Goal: Task Accomplishment & Management: Manage account settings

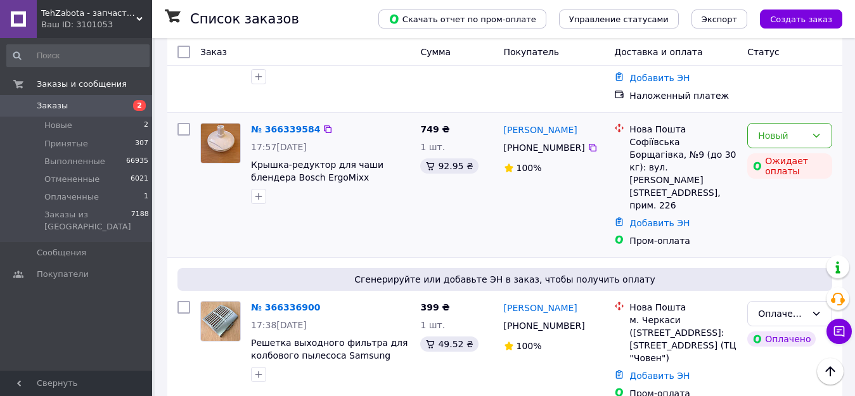
scroll to position [190, 0]
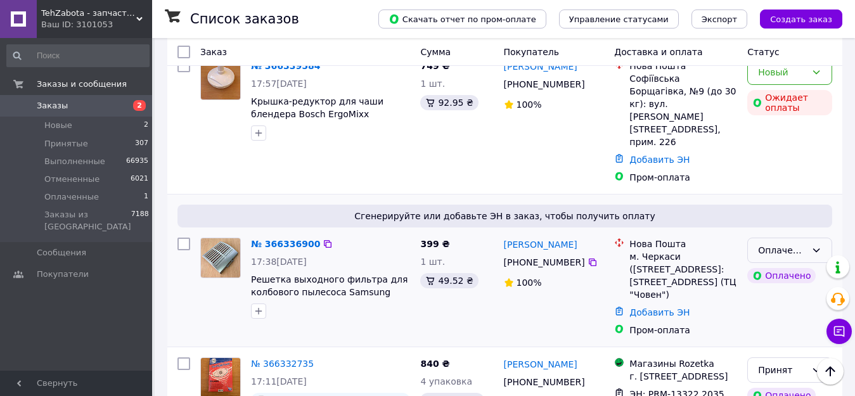
click at [814, 245] on icon at bounding box center [816, 250] width 10 height 10
drag, startPoint x: 793, startPoint y: 236, endPoint x: 375, endPoint y: 272, distance: 419.1
click at [793, 236] on li "Принят" at bounding box center [790, 240] width 84 height 23
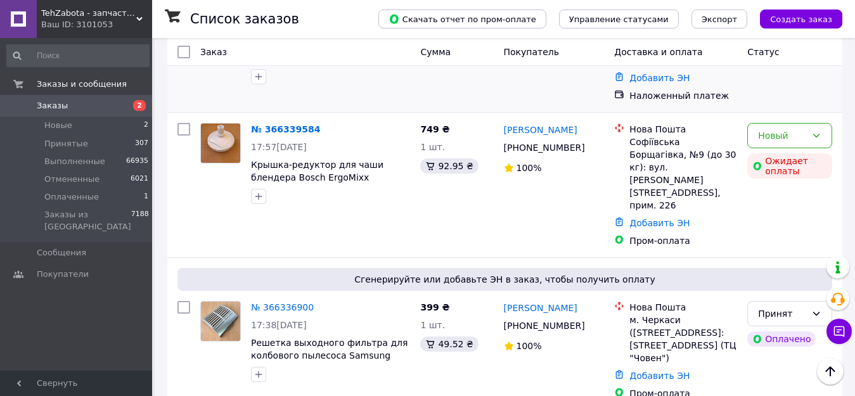
scroll to position [63, 0]
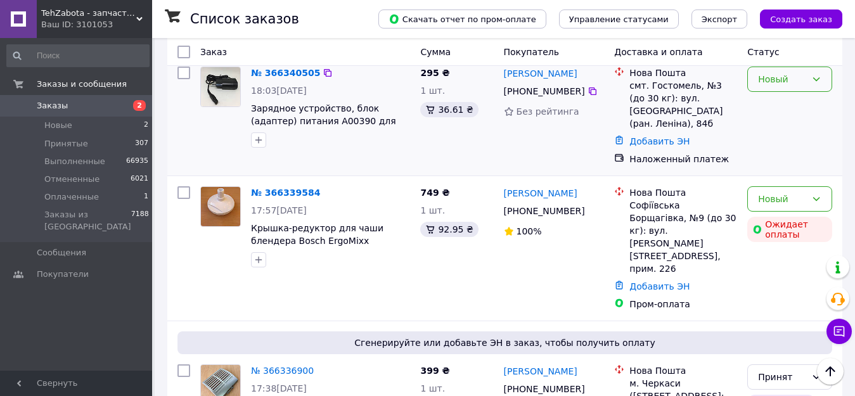
click at [788, 75] on div "Новый" at bounding box center [782, 79] width 48 height 14
click at [790, 101] on li "Принят" at bounding box center [790, 107] width 84 height 23
click at [279, 188] on link "№ 366339584" at bounding box center [285, 193] width 69 height 10
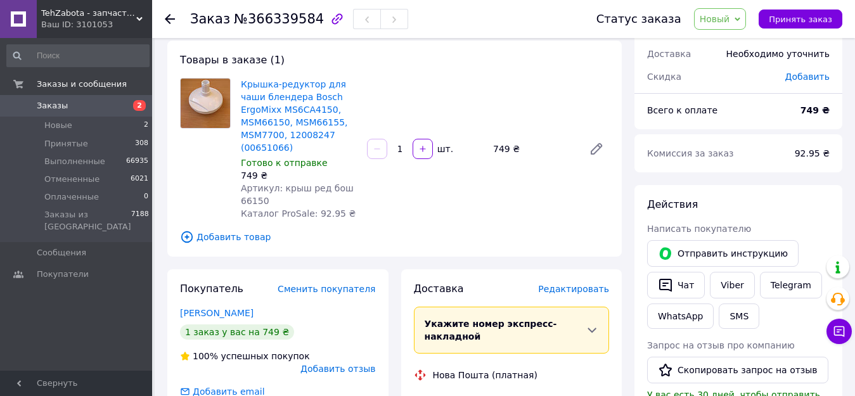
scroll to position [253, 0]
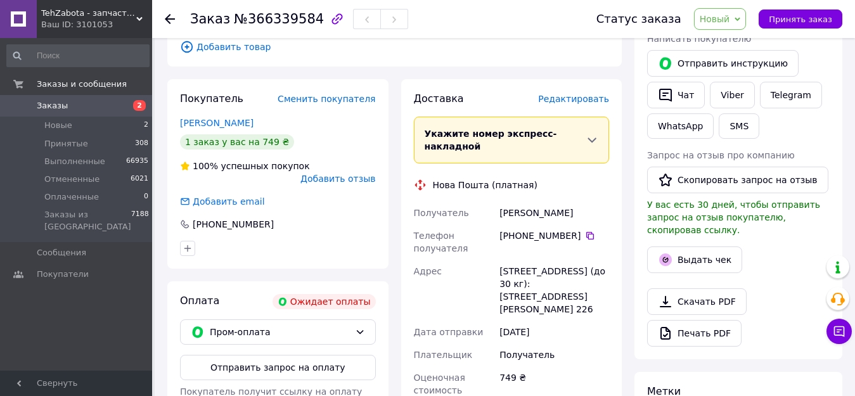
click at [313, 355] on button "Отправить запрос на оплату" at bounding box center [278, 367] width 196 height 25
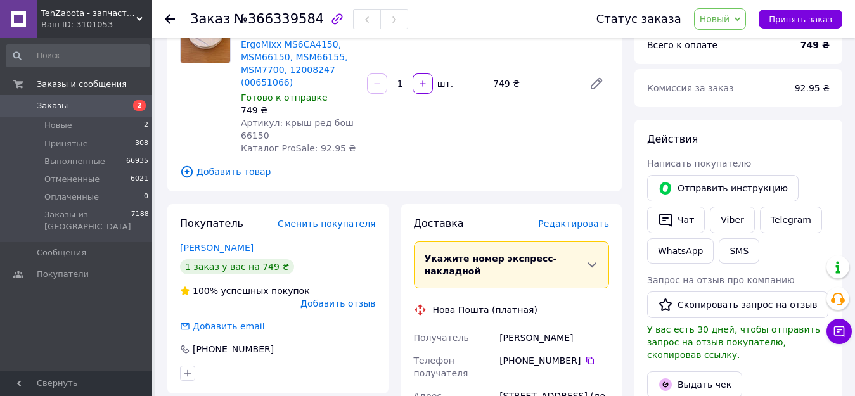
scroll to position [127, 0]
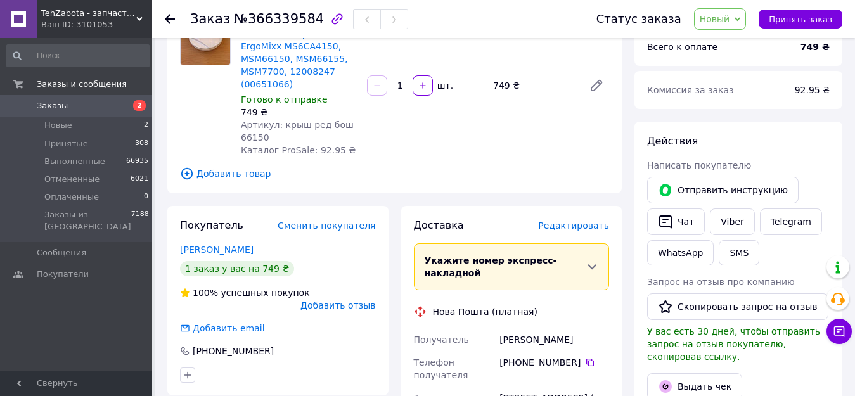
click at [169, 18] on use at bounding box center [170, 19] width 10 height 10
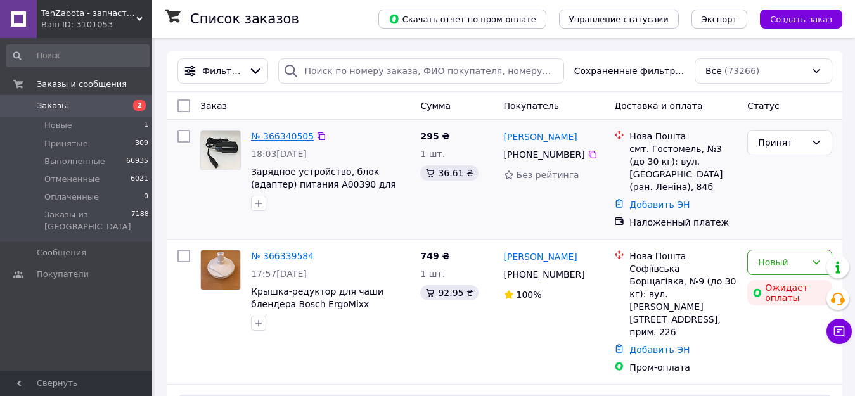
click at [288, 135] on link "№ 366340505" at bounding box center [282, 136] width 63 height 10
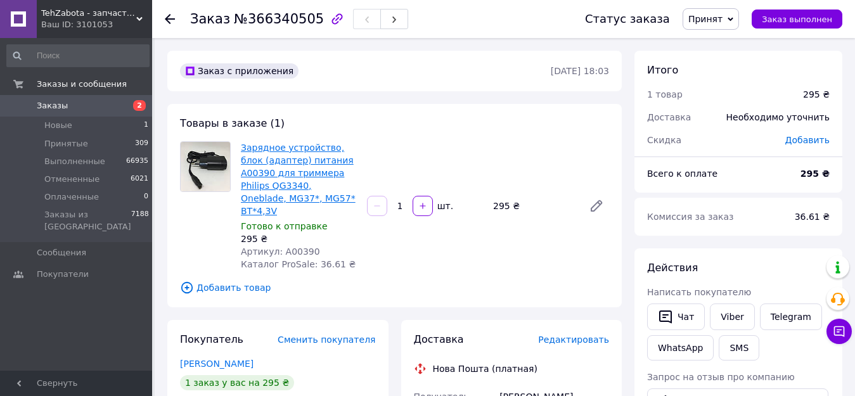
click at [279, 172] on link "Зарядное устройство, блок (адаптер) питания A00390 для триммера Philips QG3340,…" at bounding box center [298, 179] width 115 height 73
click at [167, 17] on use at bounding box center [170, 19] width 10 height 10
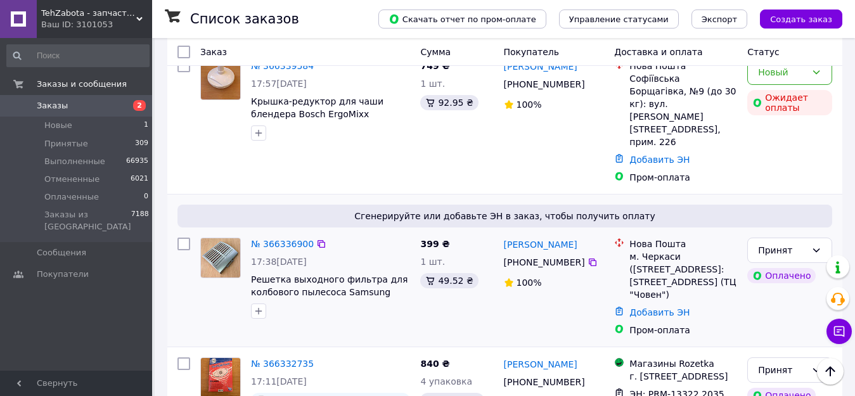
scroll to position [127, 0]
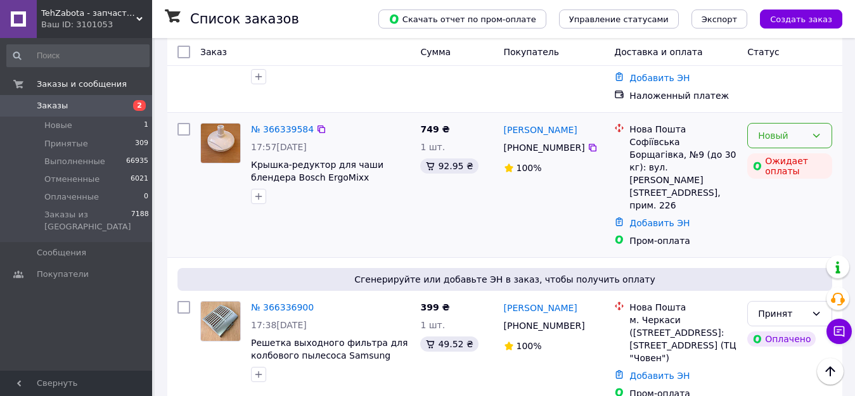
click at [810, 131] on div "Новый" at bounding box center [789, 135] width 85 height 25
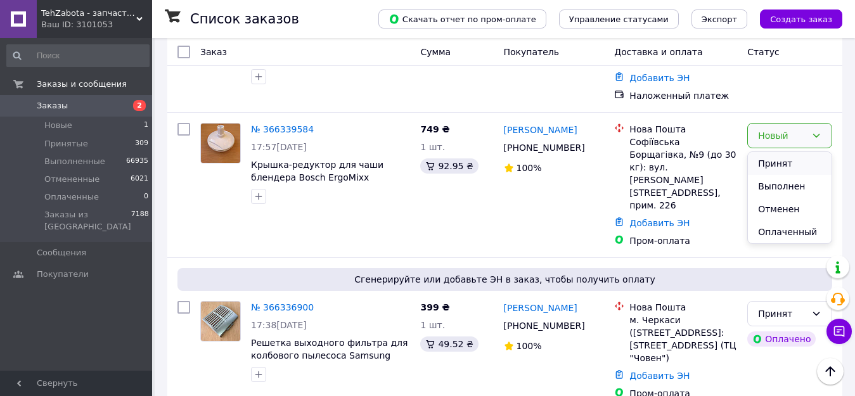
click at [801, 160] on li "Принят" at bounding box center [790, 163] width 84 height 23
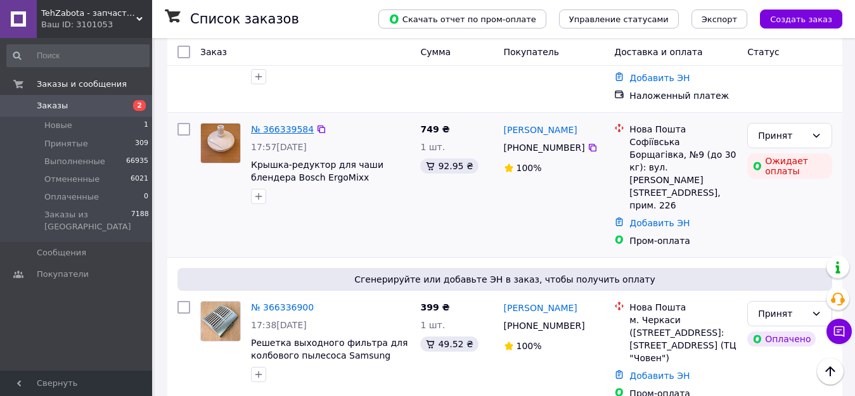
click at [287, 130] on link "№ 366339584" at bounding box center [282, 129] width 63 height 10
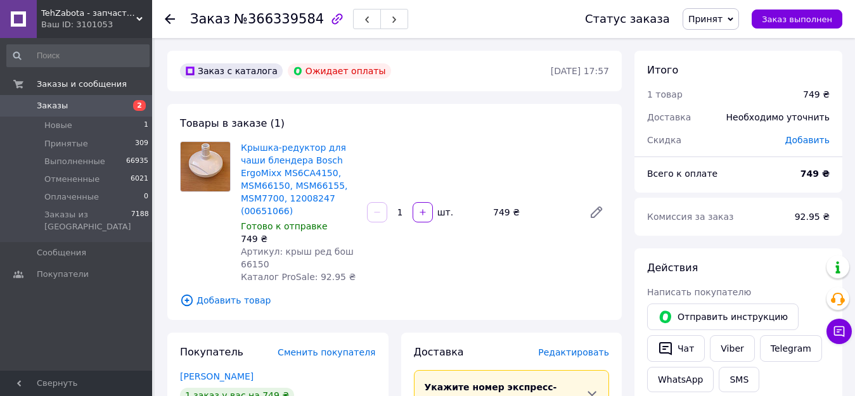
click at [171, 20] on use at bounding box center [170, 19] width 10 height 10
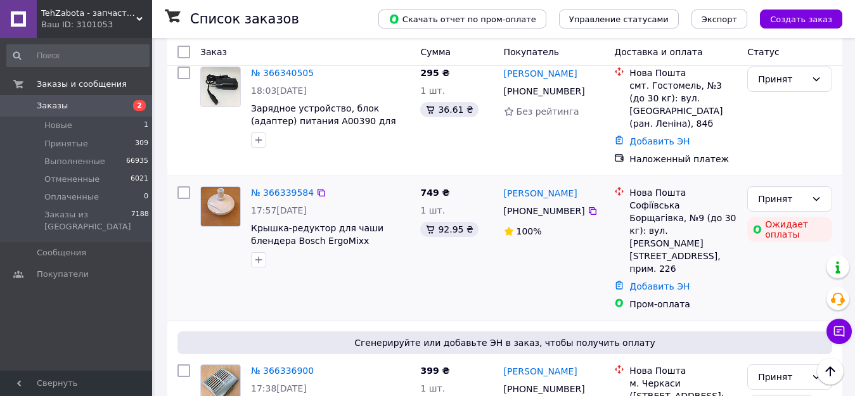
scroll to position [127, 0]
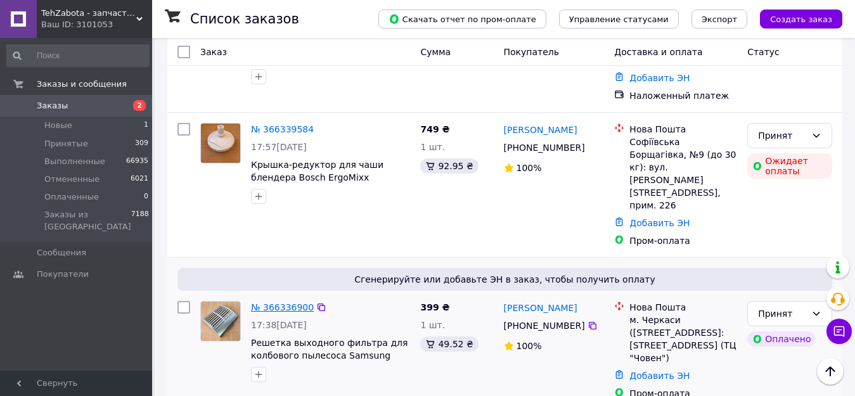
click at [288, 302] on link "№ 366336900" at bounding box center [282, 307] width 63 height 10
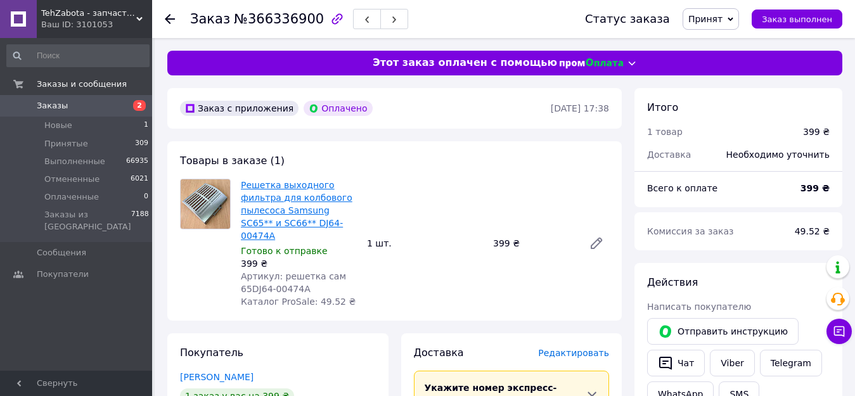
click at [291, 203] on link "Решетка выходного фильтра для колбового пылесоса Samsung SC65** и SC66** DJ64-0…" at bounding box center [297, 210] width 112 height 61
click at [729, 358] on link "Viber" at bounding box center [732, 363] width 44 height 27
click at [168, 14] on icon at bounding box center [170, 19] width 10 height 10
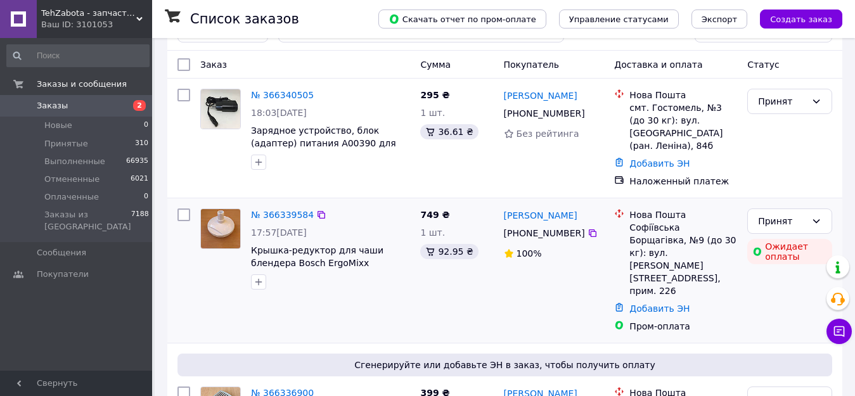
scroll to position [63, 0]
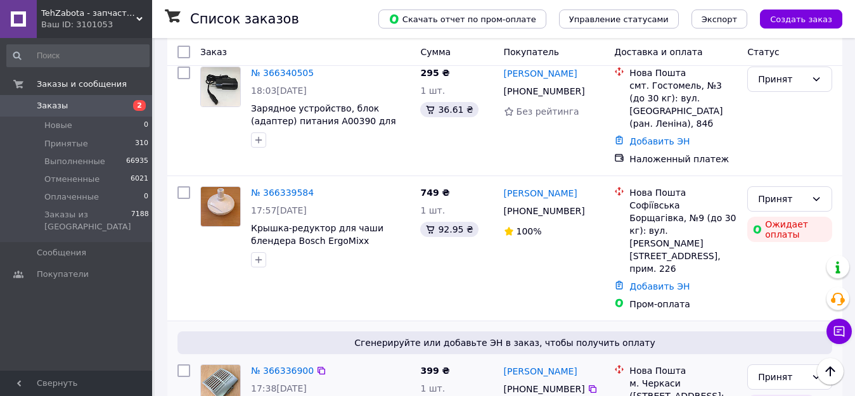
drag, startPoint x: 666, startPoint y: 381, endPoint x: 629, endPoint y: 332, distance: 61.1
click at [629, 364] on div "Нова Пошта м. Черкаси (Черкаська обл.), Поштомат №26935: вул Припортова, 22А (Т…" at bounding box center [683, 395] width 113 height 63
copy div "Нова Пошта м. Черкаси (Черкаська обл.), Поштомат №26935: вул Припортова, 22А (Т…"
click at [267, 195] on link "№ 366339584" at bounding box center [282, 193] width 63 height 10
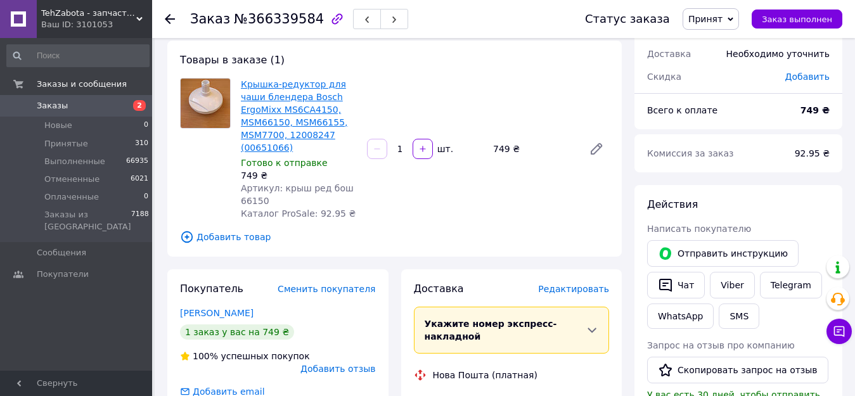
click at [295, 117] on link "Крышка-редуктор для чаши блендера Bosch ErgoMixx MS6CA4150, MSM66150, MSM66155,…" at bounding box center [294, 115] width 107 height 73
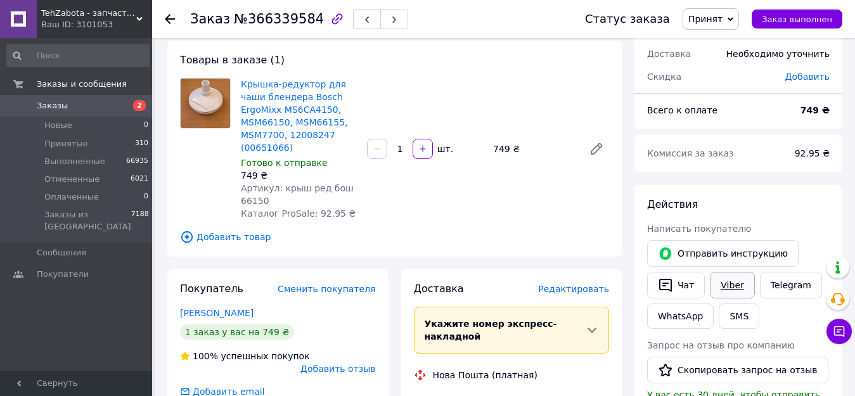
click at [727, 280] on link "Viber" at bounding box center [732, 285] width 44 height 27
click at [170, 16] on icon at bounding box center [170, 19] width 10 height 10
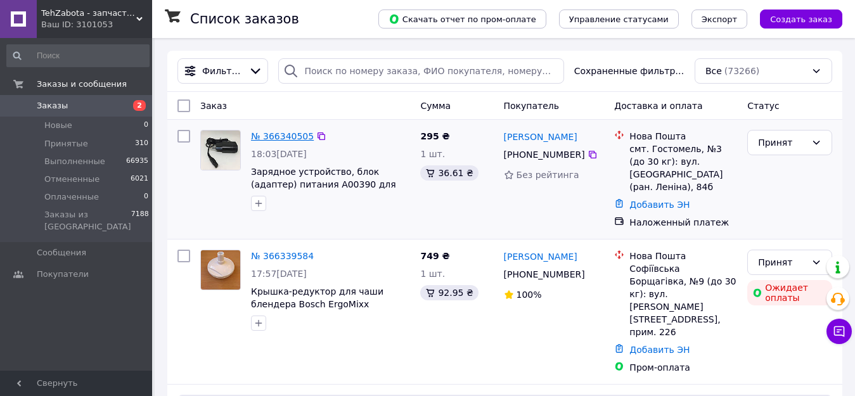
click at [283, 136] on link "№ 366340505" at bounding box center [282, 136] width 63 height 10
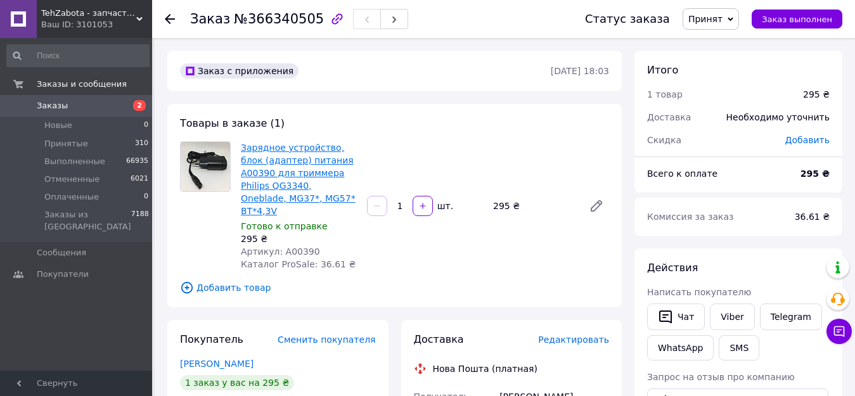
click at [281, 170] on link "Зарядное устройство, блок (адаптер) питания A00390 для триммера Philips QG3340,…" at bounding box center [298, 179] width 115 height 73
click at [727, 318] on link "Viber" at bounding box center [732, 317] width 44 height 27
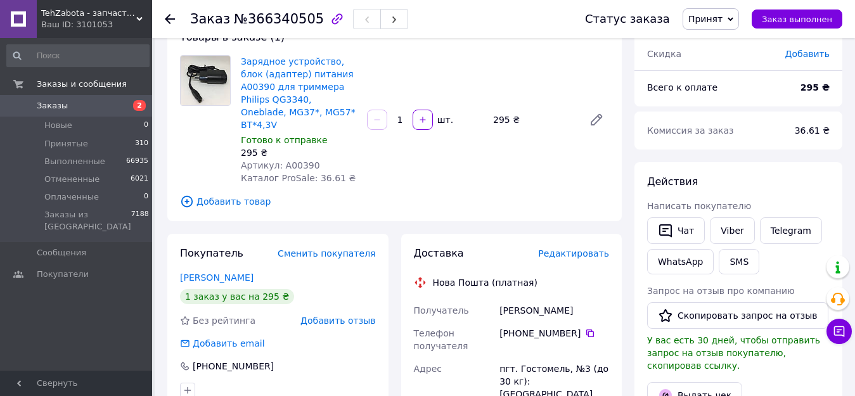
scroll to position [63, 0]
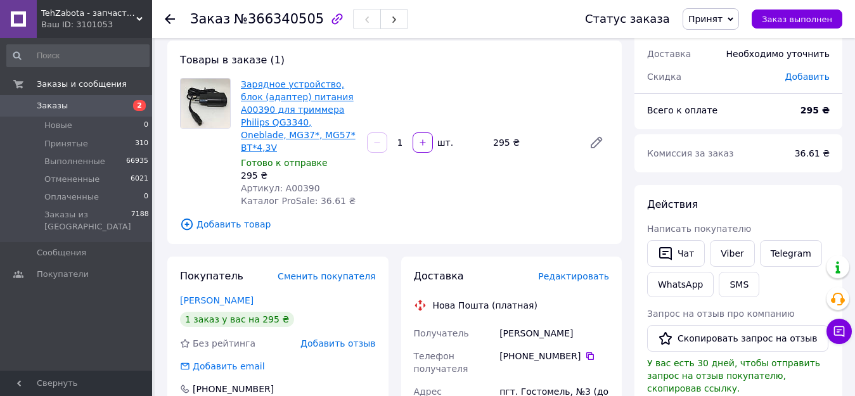
click at [295, 113] on link "Зарядное устройство, блок (адаптер) питания A00390 для триммера Philips QG3340,…" at bounding box center [298, 115] width 115 height 73
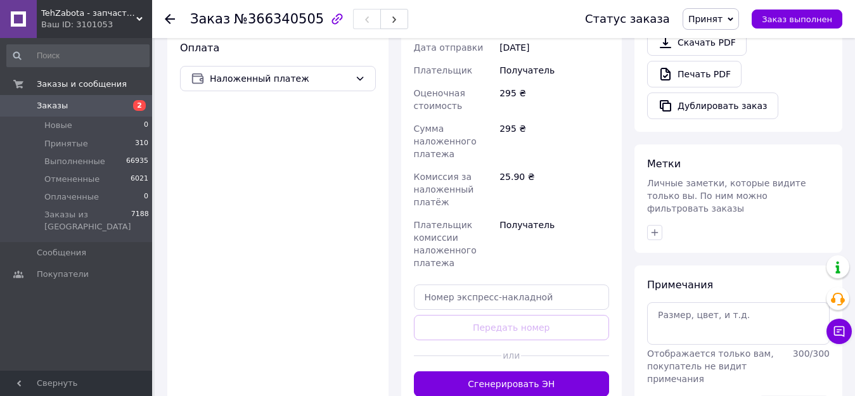
scroll to position [507, 0]
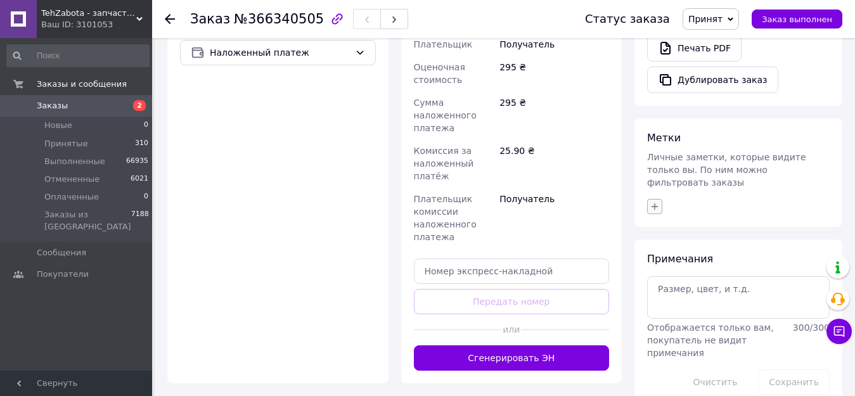
click at [656, 201] on icon "button" at bounding box center [654, 206] width 10 height 10
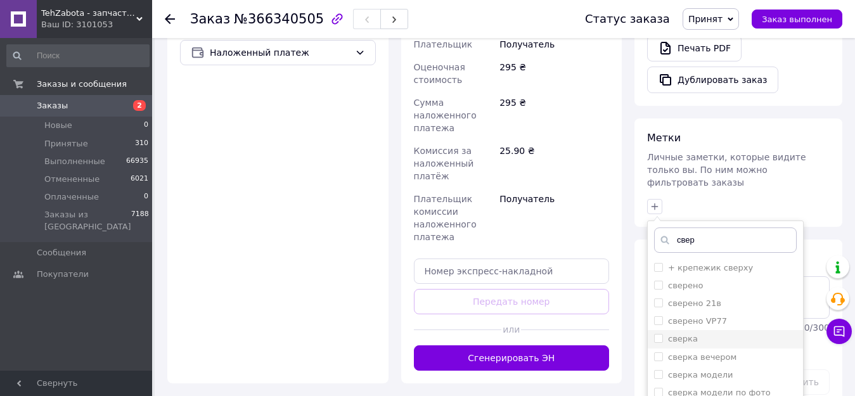
type input "свер"
click at [694, 333] on div "сверка" at bounding box center [725, 338] width 143 height 11
checkbox input "true"
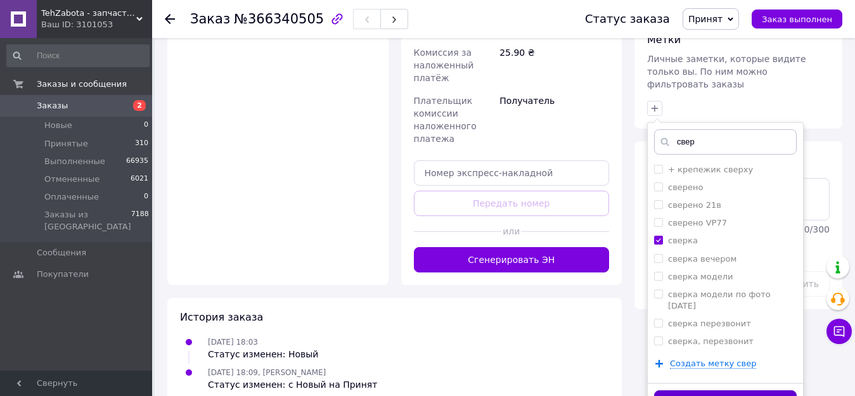
click at [772, 390] on button "Добавить метку" at bounding box center [725, 402] width 143 height 25
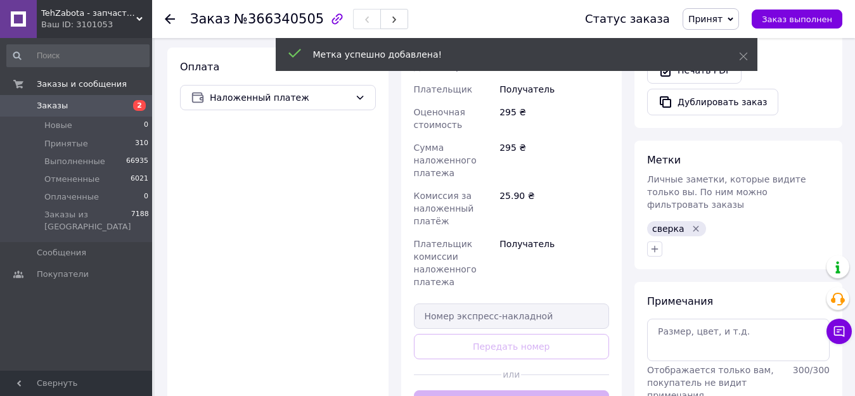
scroll to position [461, 0]
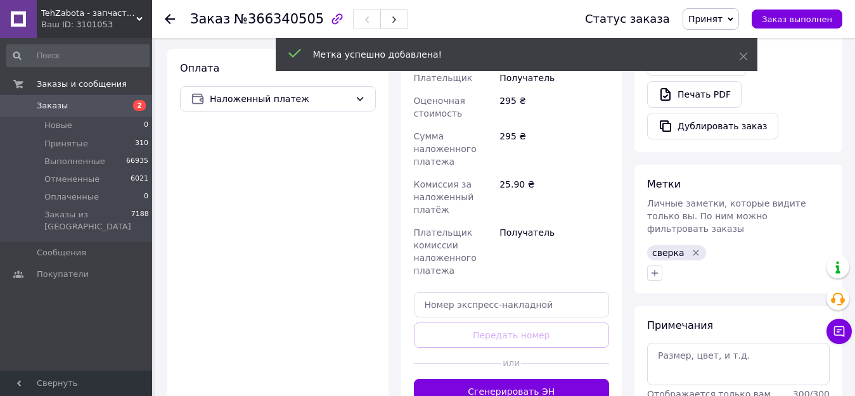
click at [169, 16] on icon at bounding box center [170, 19] width 10 height 10
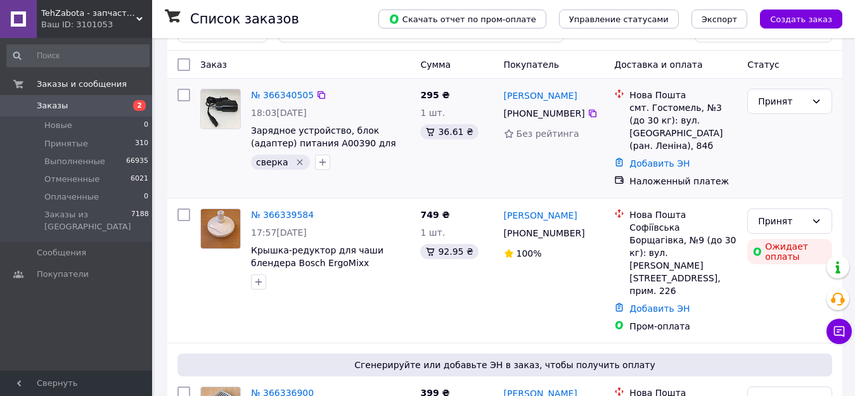
scroll to position [63, 0]
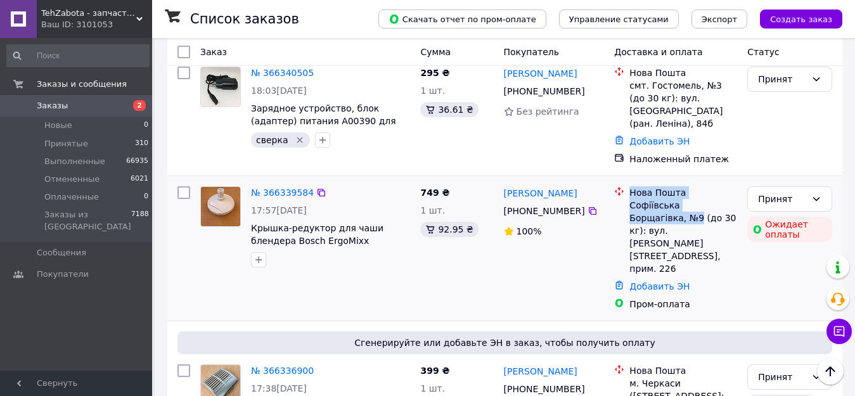
drag, startPoint x: 644, startPoint y: 215, endPoint x: 619, endPoint y: 190, distance: 35.4
click at [619, 190] on div "Нова Пошта Софіївська Борщагівка, №9 (до 30 кг): вул. Яблунева, 5а, прим. 226" at bounding box center [675, 230] width 128 height 89
copy div "Нова Пошта Софіївська Борщагівка, №9"
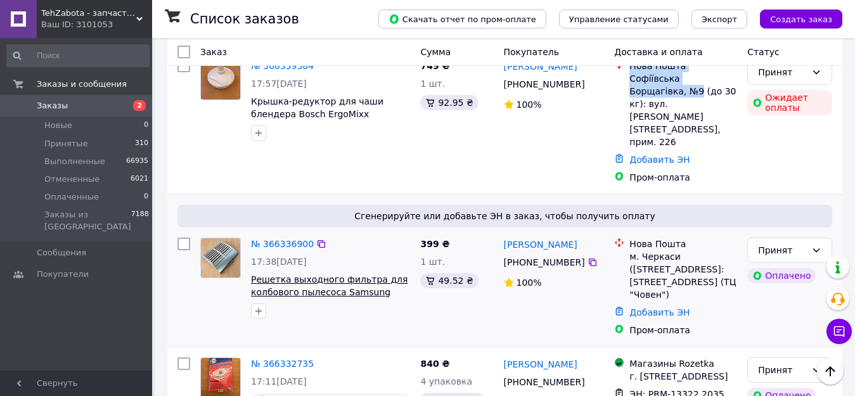
scroll to position [127, 0]
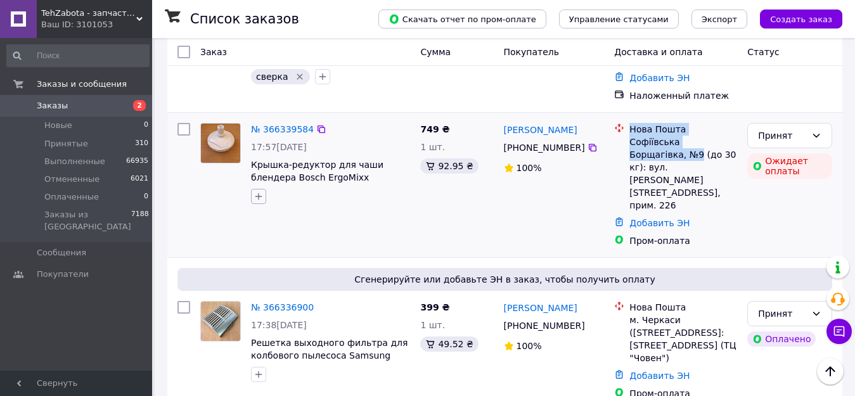
click at [257, 197] on icon "button" at bounding box center [258, 196] width 7 height 7
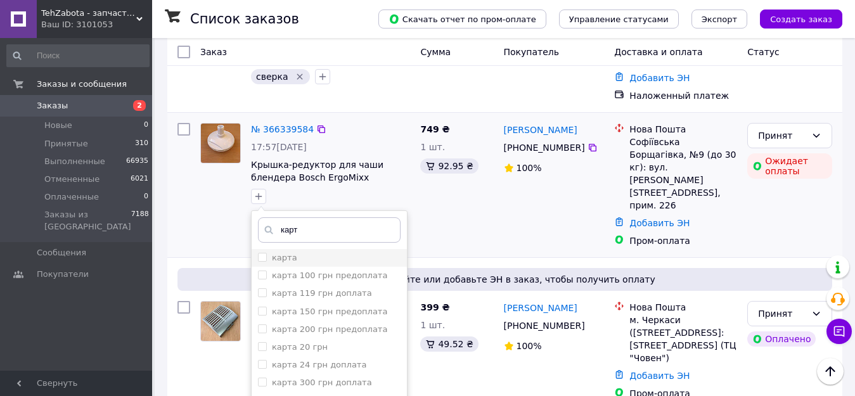
type input "карт"
click at [303, 255] on div "карта" at bounding box center [329, 257] width 143 height 11
checkbox input "true"
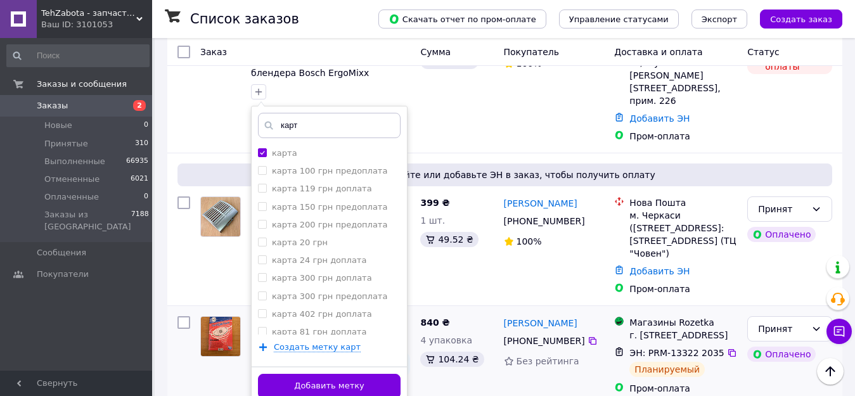
scroll to position [253, 0]
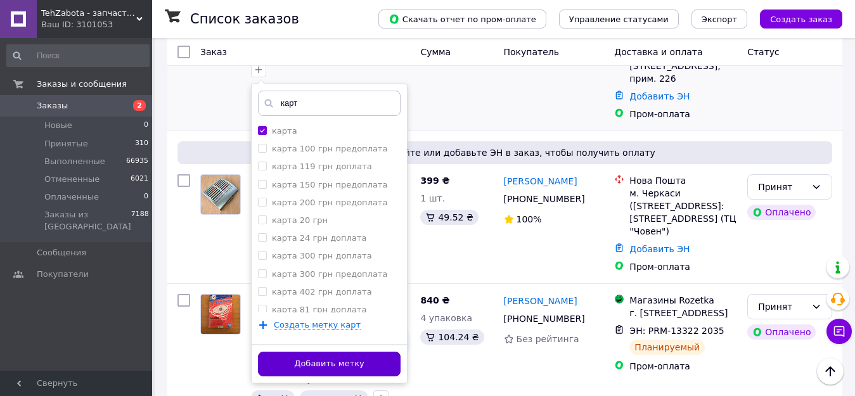
click at [348, 367] on button "Добавить метку" at bounding box center [329, 364] width 143 height 25
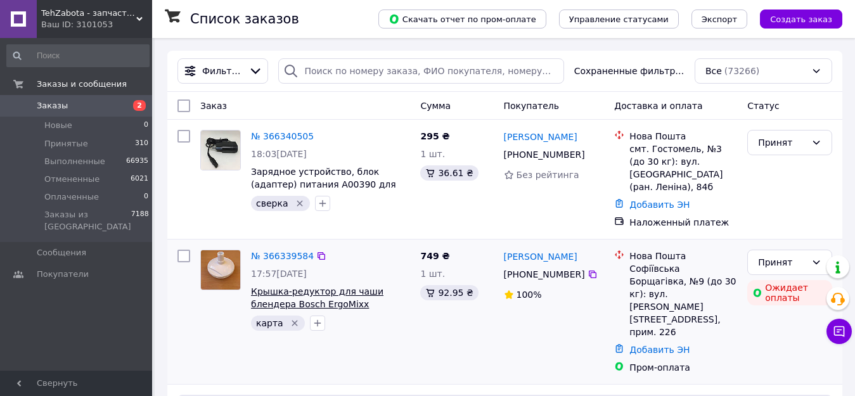
scroll to position [190, 0]
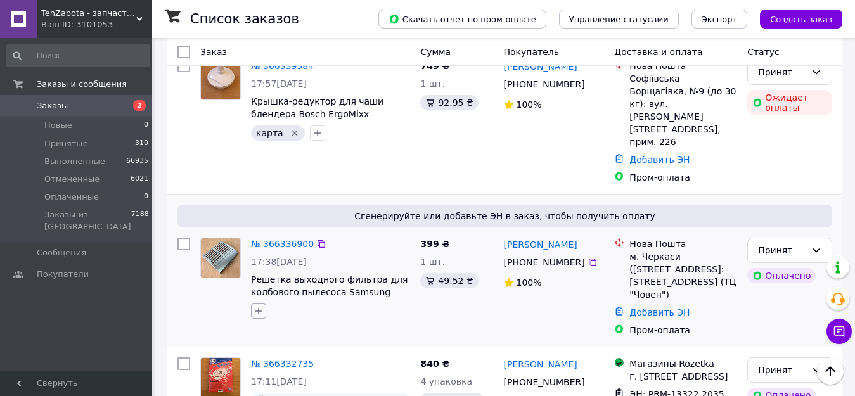
click at [259, 308] on icon "button" at bounding box center [258, 311] width 7 height 7
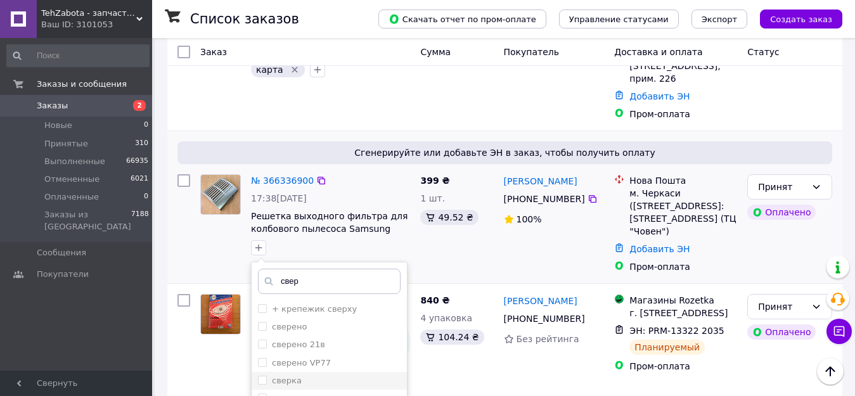
type input "свер"
drag, startPoint x: 305, startPoint y: 340, endPoint x: 319, endPoint y: 336, distance: 13.7
click at [305, 375] on div "сверка" at bounding box center [329, 380] width 143 height 11
checkbox input "true"
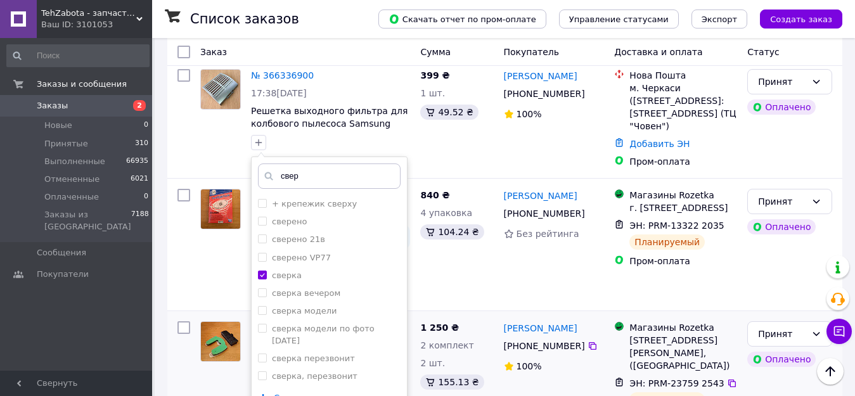
scroll to position [380, 0]
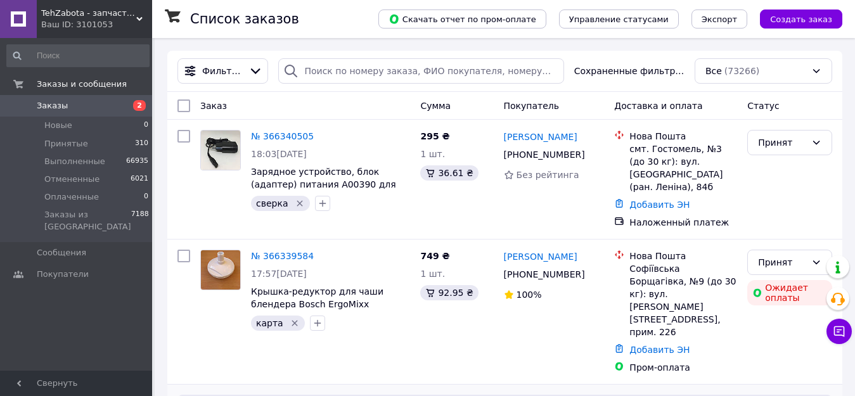
scroll to position [63, 0]
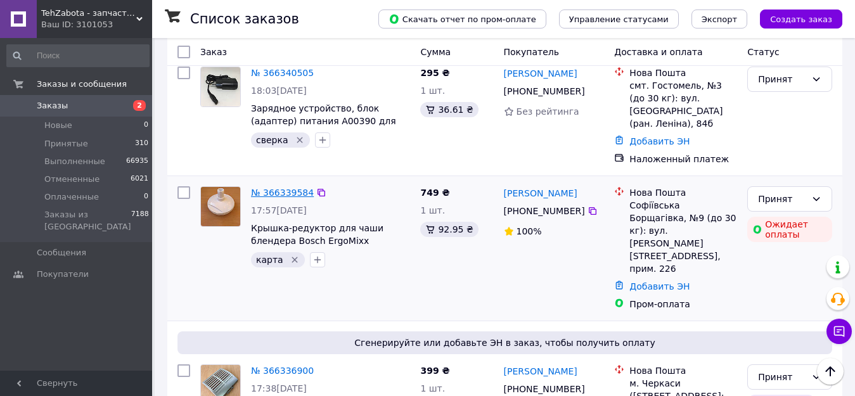
click at [297, 194] on link "№ 366339584" at bounding box center [282, 193] width 63 height 10
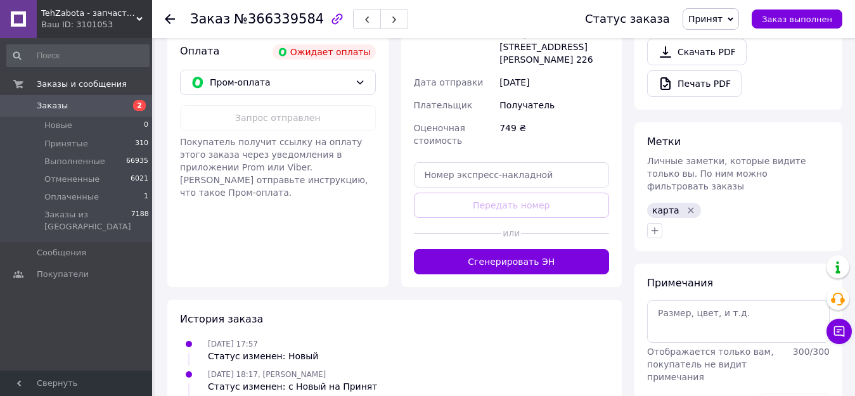
scroll to position [463, 0]
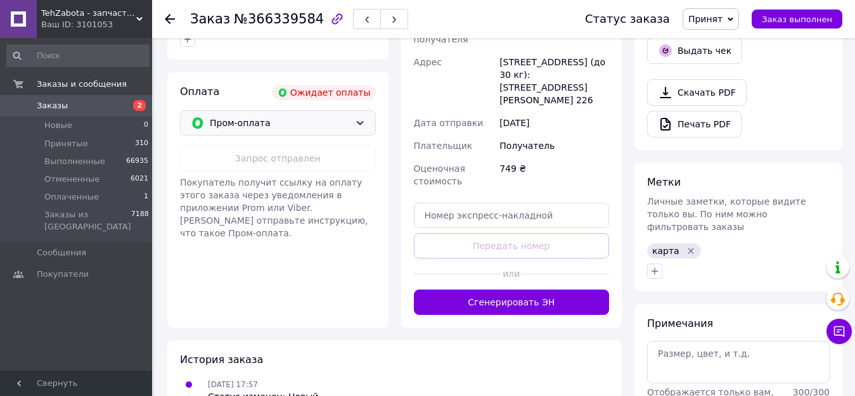
click at [343, 110] on div "Пром-оплата" at bounding box center [278, 122] width 196 height 25
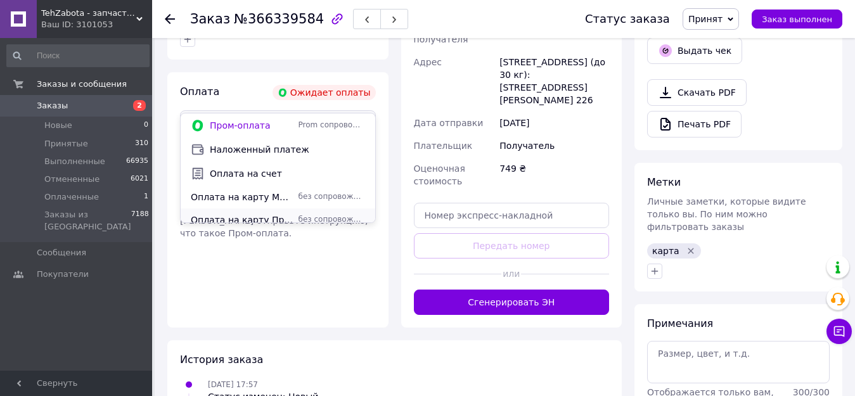
click at [269, 215] on span "Оплата на карту Приватбанка" at bounding box center [242, 220] width 103 height 13
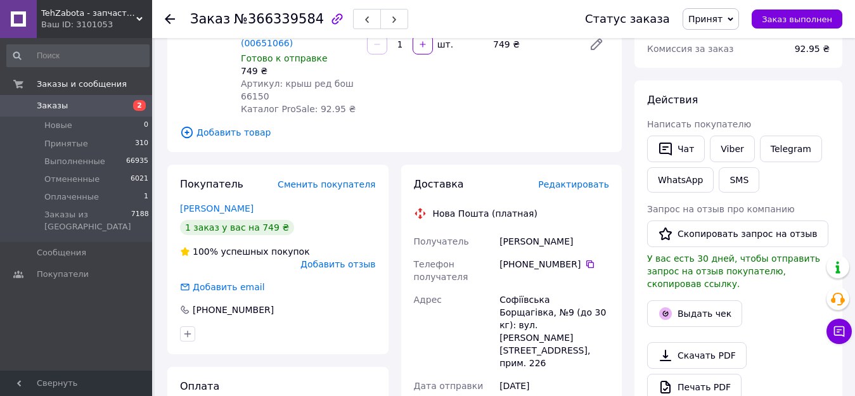
scroll to position [146, 0]
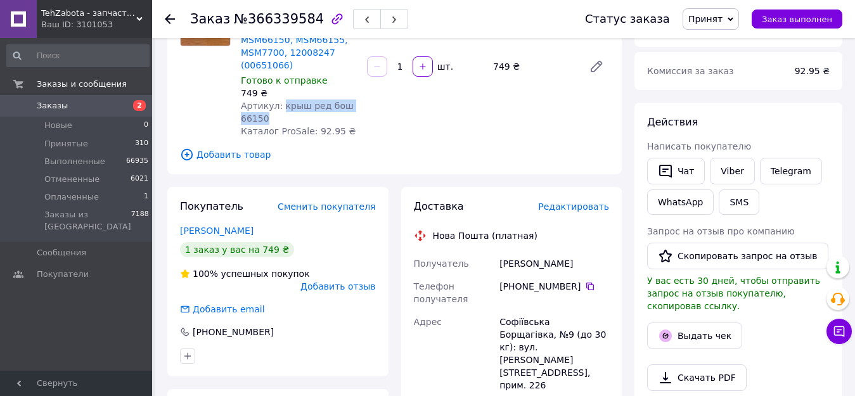
drag, startPoint x: 277, startPoint y: 91, endPoint x: 286, endPoint y: 103, distance: 15.3
click at [286, 103] on div "Артикул: крыш ред бош 66150" at bounding box center [299, 111] width 116 height 25
copy span "крыш ред бош 66150"
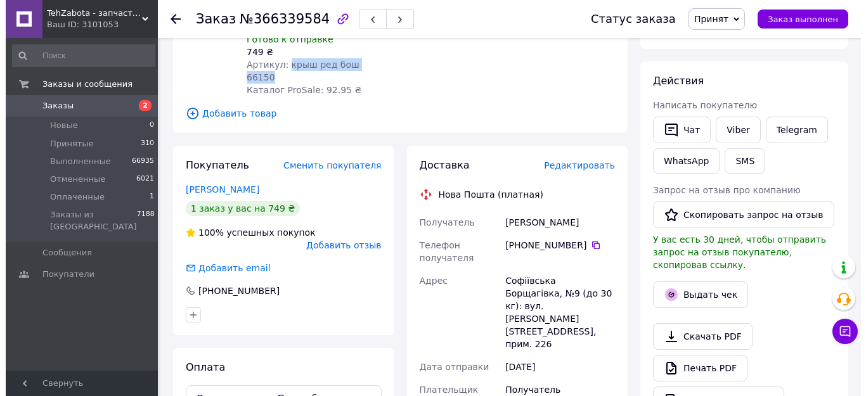
scroll to position [209, 0]
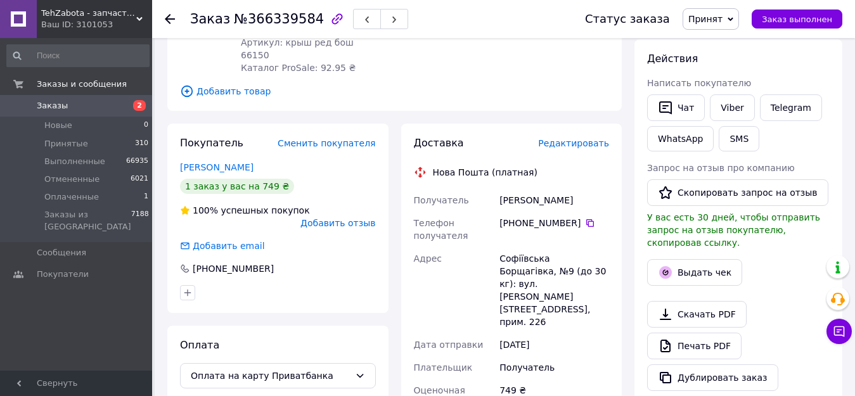
click at [577, 138] on span "Редактировать" at bounding box center [573, 143] width 71 height 10
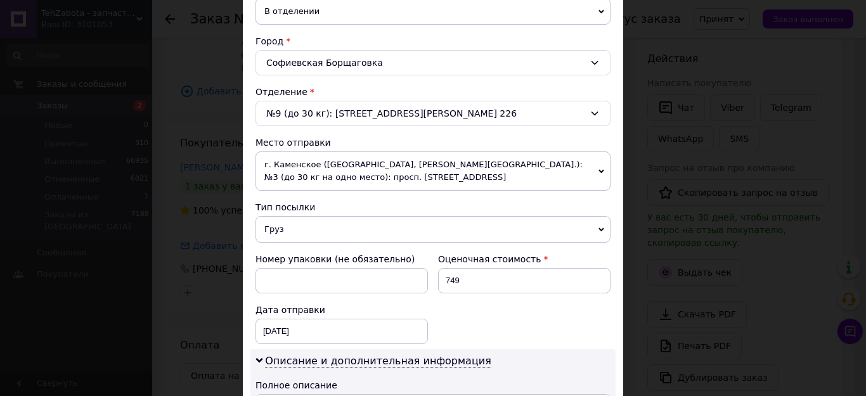
scroll to position [507, 0]
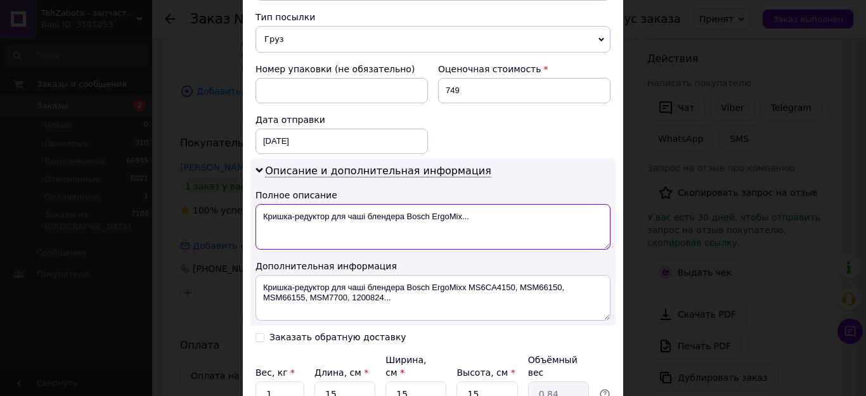
click at [514, 220] on textarea "Кришка-редуктор для чаші блендера Bosch ErgoMix..." at bounding box center [432, 227] width 355 height 46
type textarea "К"
paste textarea "крыш ред бош 66150"
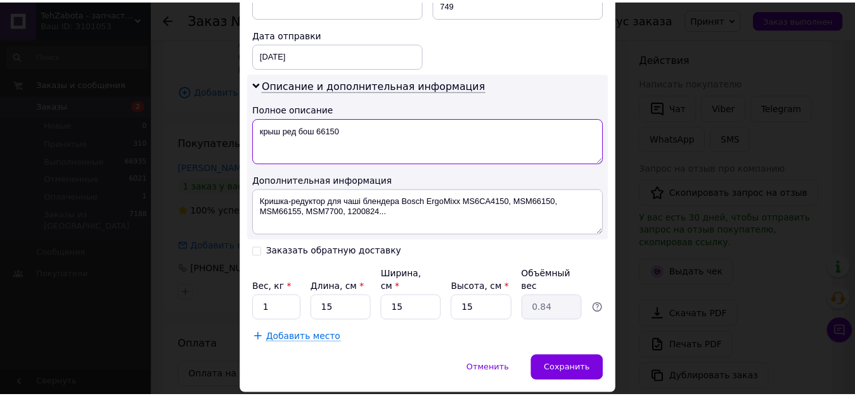
scroll to position [623, 0]
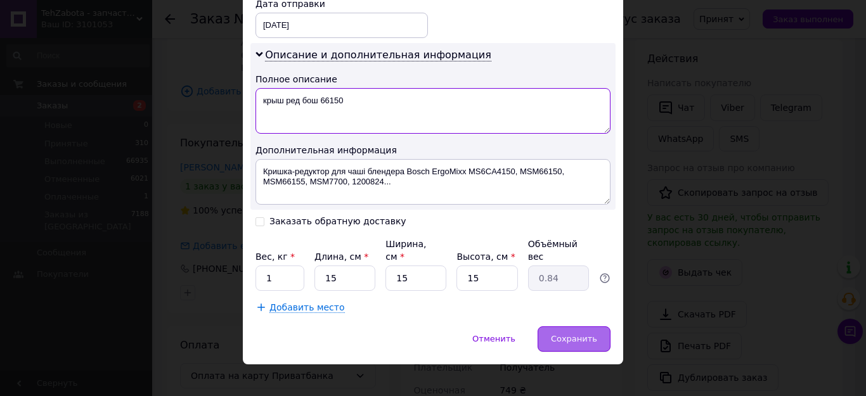
type textarea "крыш ред бош 66150"
click at [571, 334] on span "Сохранить" at bounding box center [574, 339] width 46 height 10
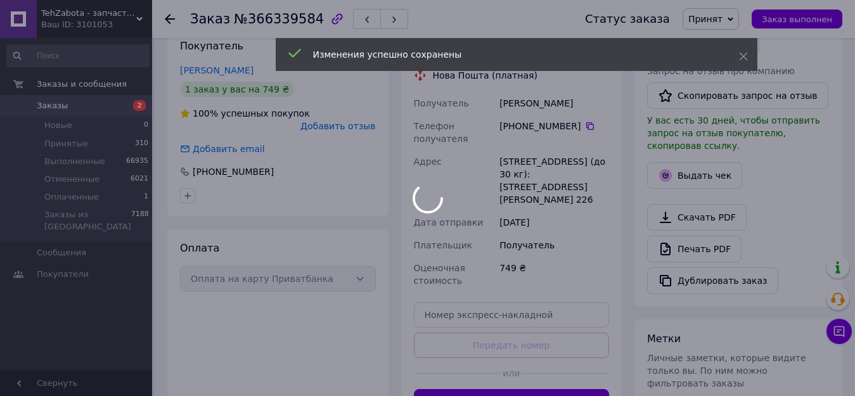
scroll to position [336, 0]
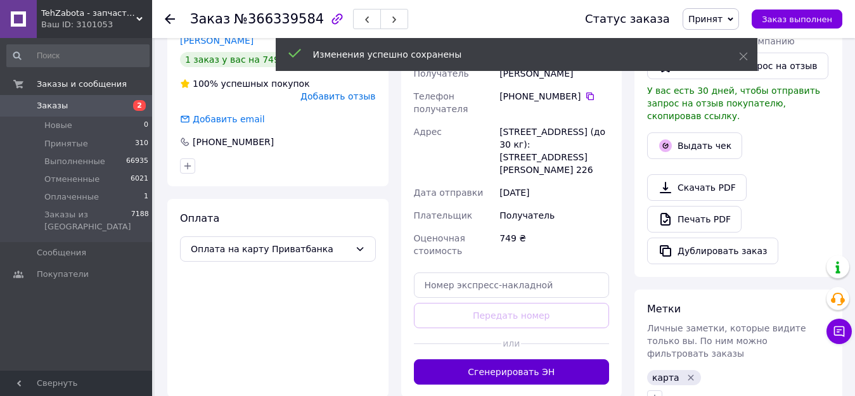
click at [546, 359] on button "Сгенерировать ЭН" at bounding box center [512, 371] width 196 height 25
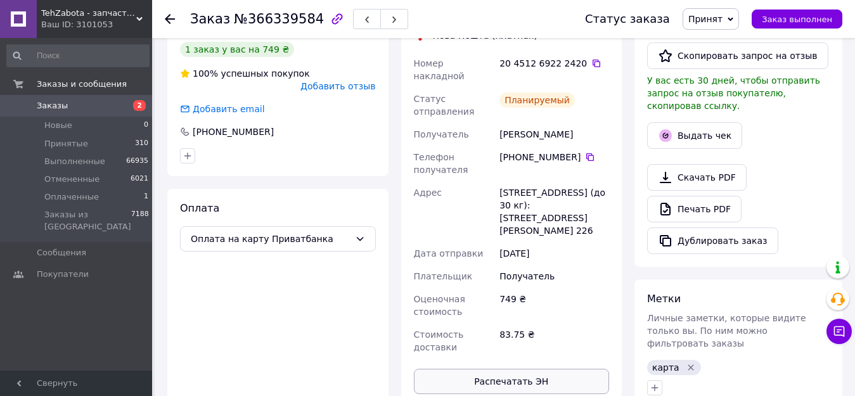
scroll to position [283, 0]
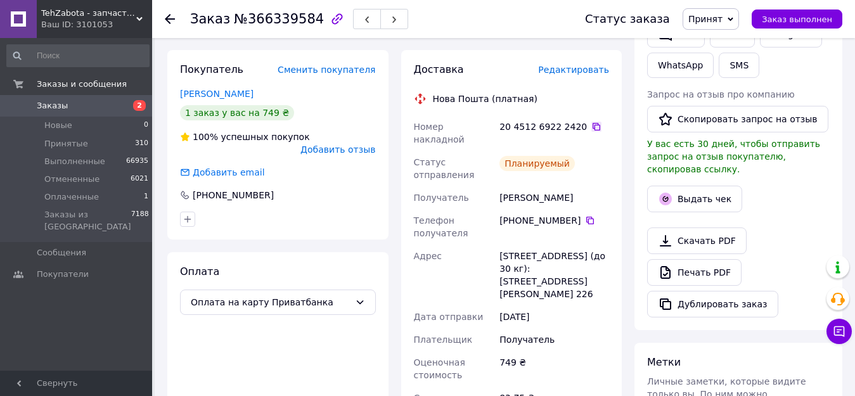
click at [591, 122] on icon at bounding box center [596, 127] width 10 height 10
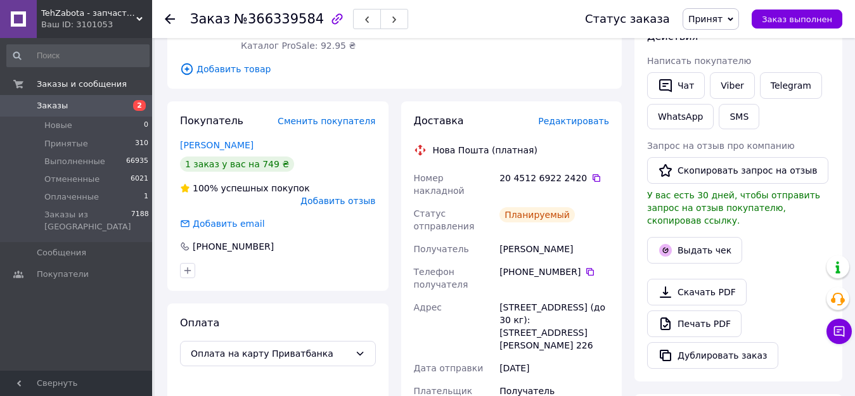
scroll to position [156, 0]
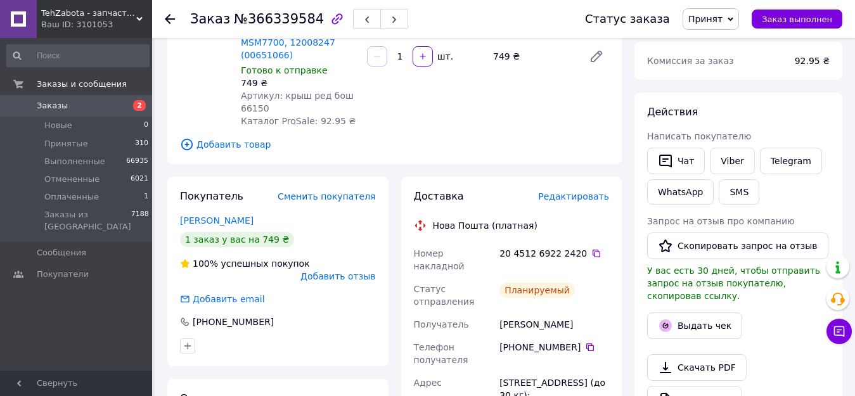
click at [169, 14] on icon at bounding box center [170, 19] width 10 height 10
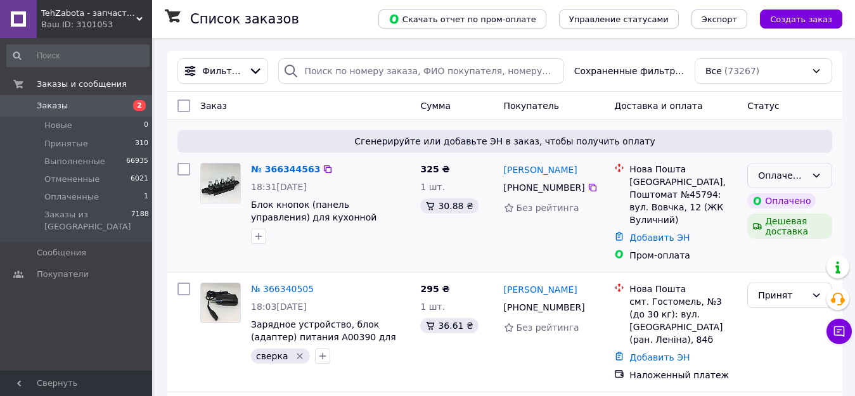
click at [817, 169] on div "Оплаченный" at bounding box center [789, 175] width 85 height 25
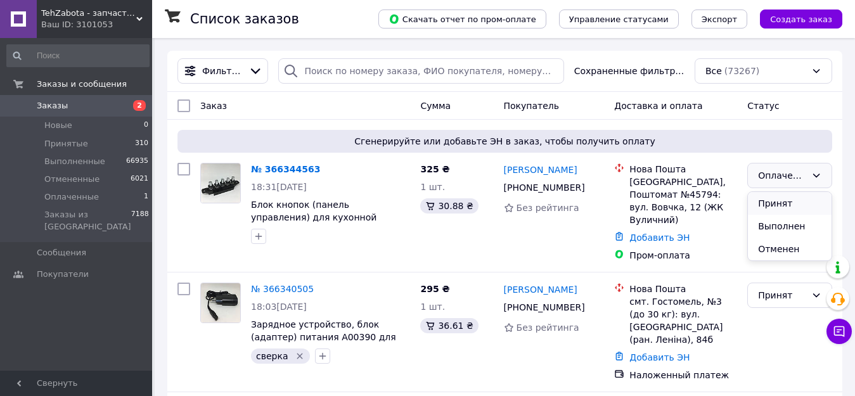
click at [810, 197] on li "Принят" at bounding box center [790, 203] width 84 height 23
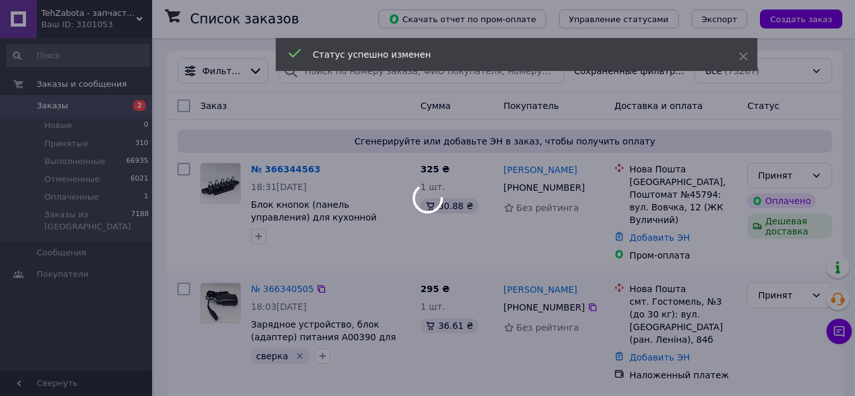
scroll to position [63, 0]
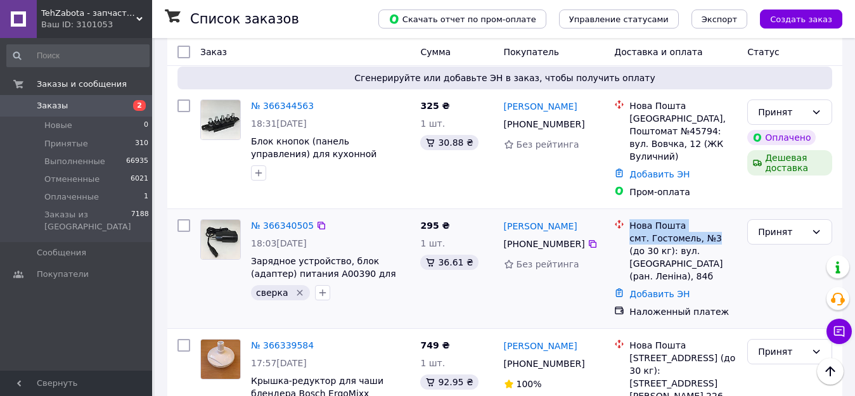
drag, startPoint x: 707, startPoint y: 227, endPoint x: 620, endPoint y: 213, distance: 87.9
click at [620, 219] on div "Нова Пошта смт. Гостомель, №3 (до 30 кг): вул. Свято-Покровська (ран. Леніна), …" at bounding box center [675, 250] width 128 height 63
copy div "Нова Пошта смт. Гостомель, №3"
click at [297, 290] on icon "Удалить метку" at bounding box center [300, 293] width 6 height 6
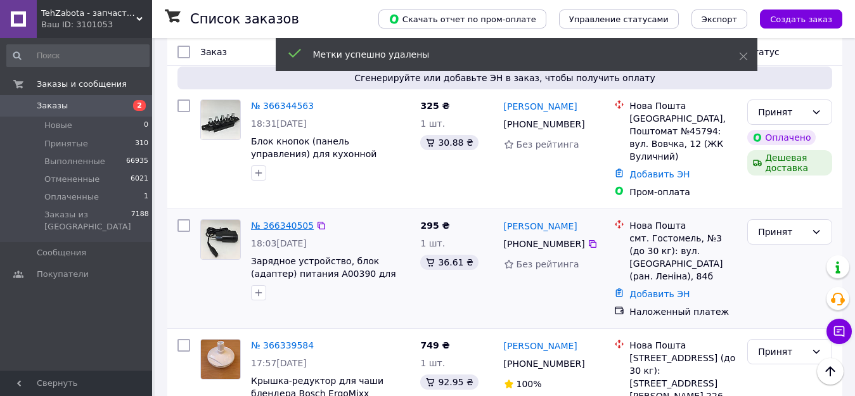
click at [274, 220] on link "№ 366340505" at bounding box center [282, 225] width 63 height 10
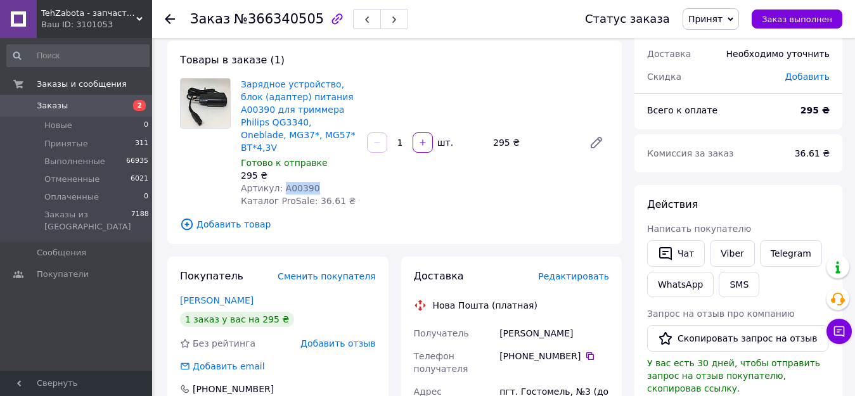
drag, startPoint x: 277, startPoint y: 172, endPoint x: 319, endPoint y: 172, distance: 41.8
click at [319, 182] on div "Артикул: A00390" at bounding box center [299, 188] width 116 height 13
copy span "A00390"
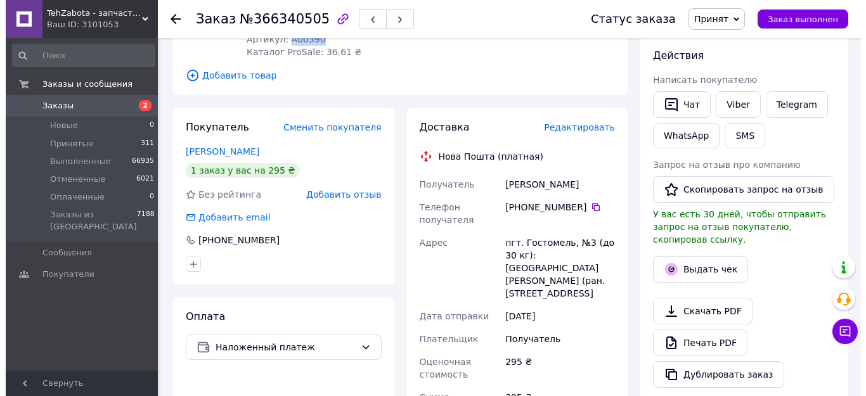
scroll to position [190, 0]
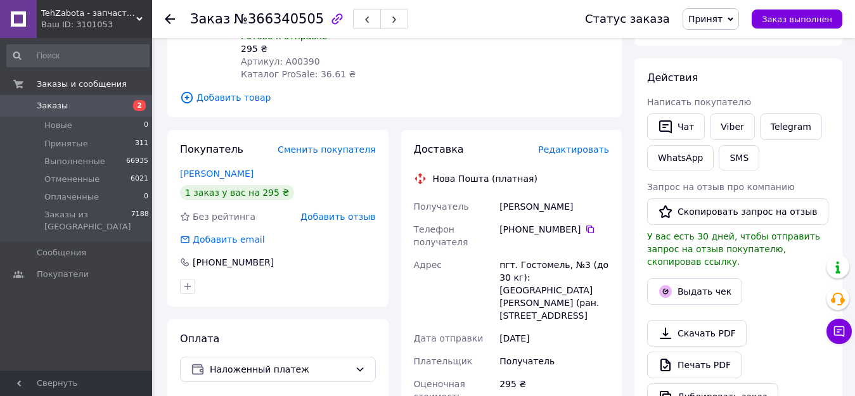
click at [558, 144] on span "Редактировать" at bounding box center [573, 149] width 71 height 10
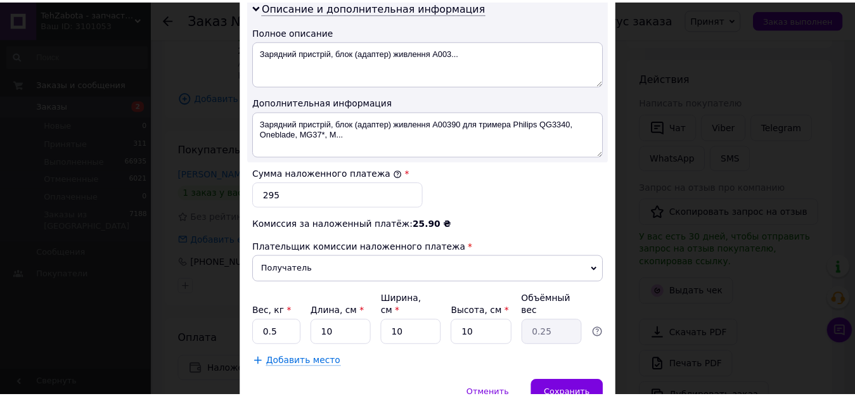
scroll to position [662, 0]
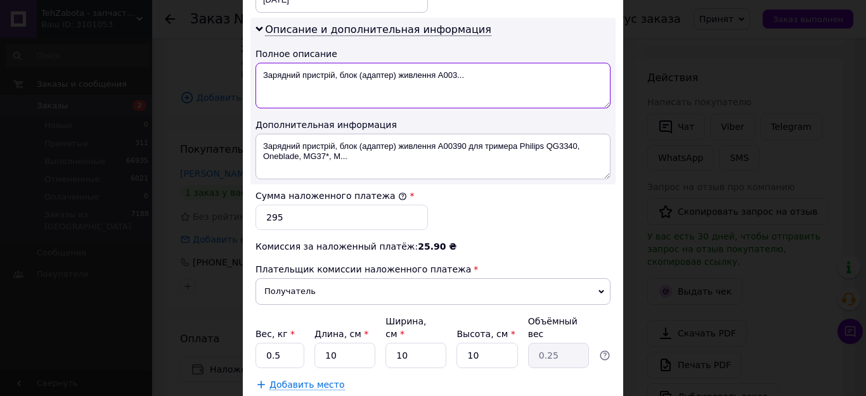
click at [494, 63] on textarea "Зарядний пристрій, блок (адаптер) живлення A003..." at bounding box center [432, 86] width 355 height 46
type textarea "З"
paste textarea "A00390"
type textarea "A00390"
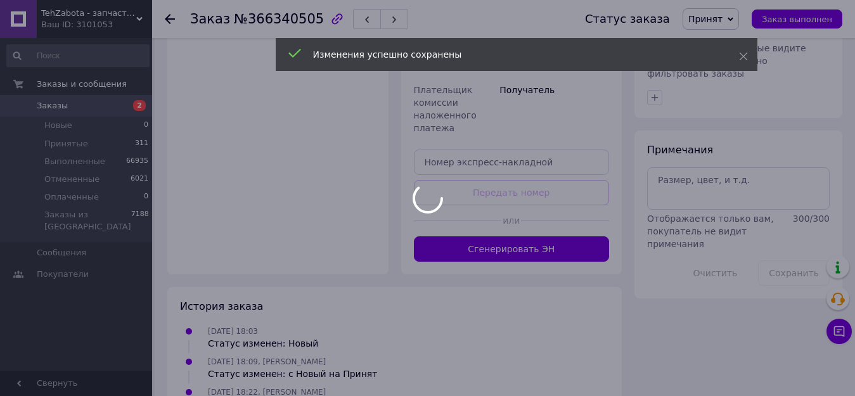
scroll to position [648, 0]
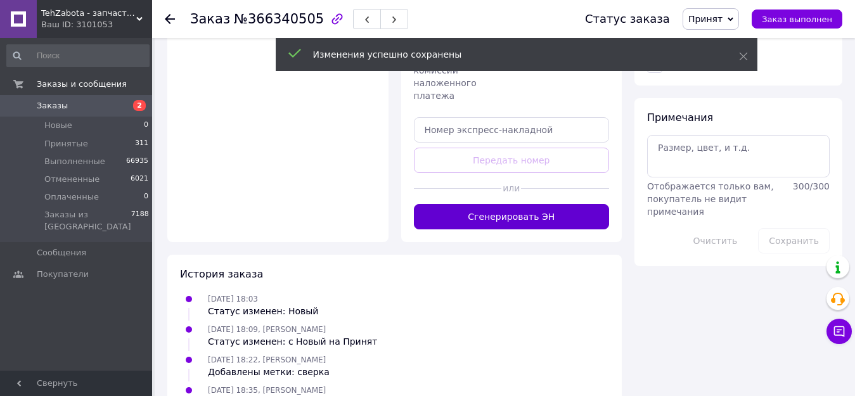
click at [558, 204] on button "Сгенерировать ЭН" at bounding box center [512, 216] width 196 height 25
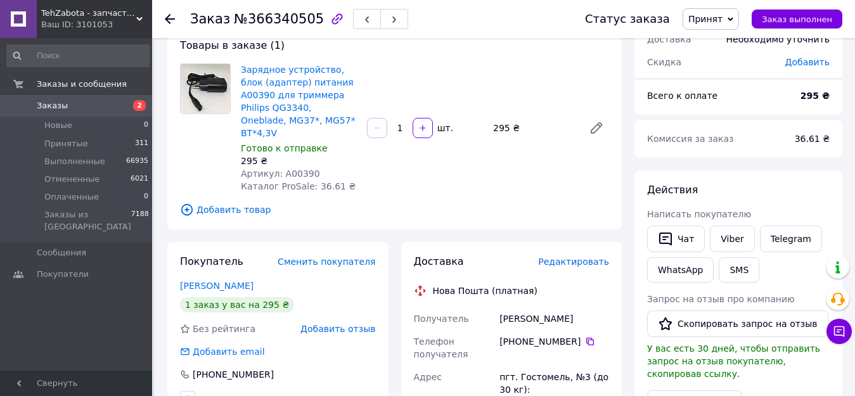
scroll to position [127, 0]
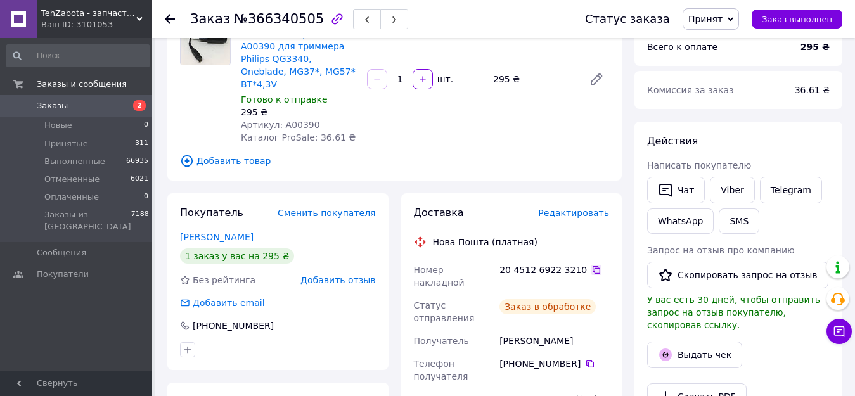
click at [591, 265] on icon at bounding box center [596, 270] width 10 height 10
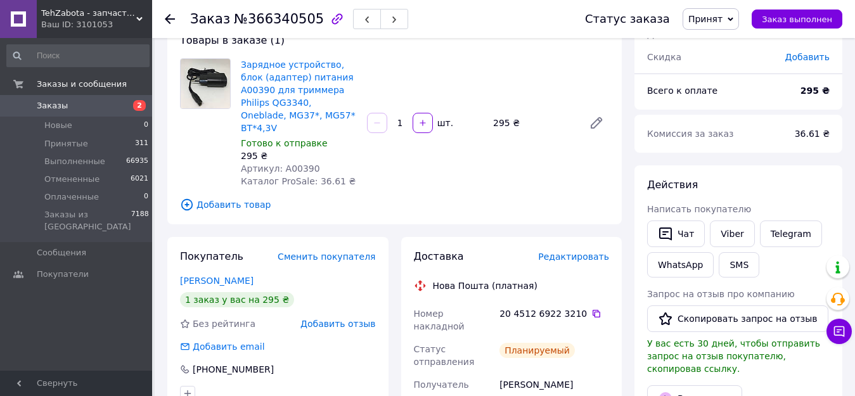
scroll to position [0, 0]
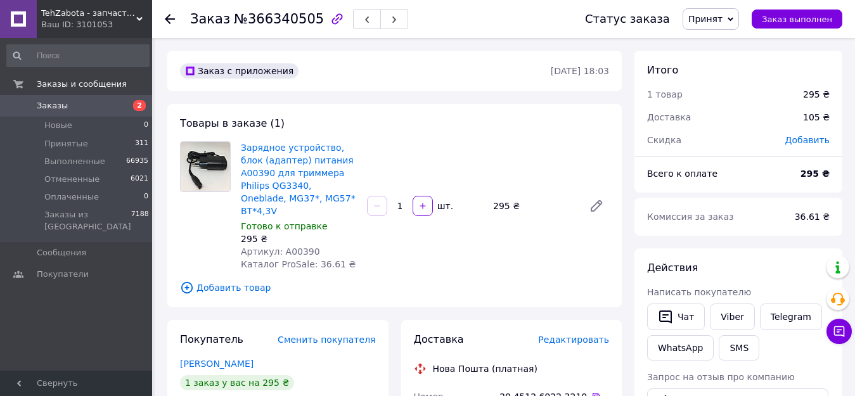
click at [167, 16] on icon at bounding box center [170, 19] width 10 height 10
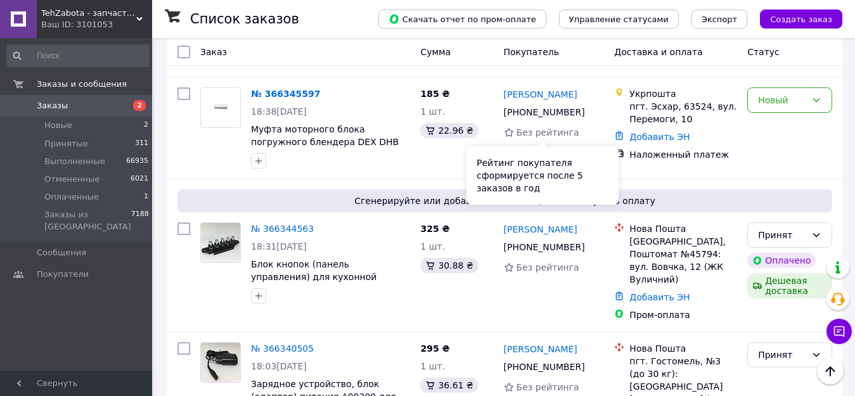
scroll to position [317, 0]
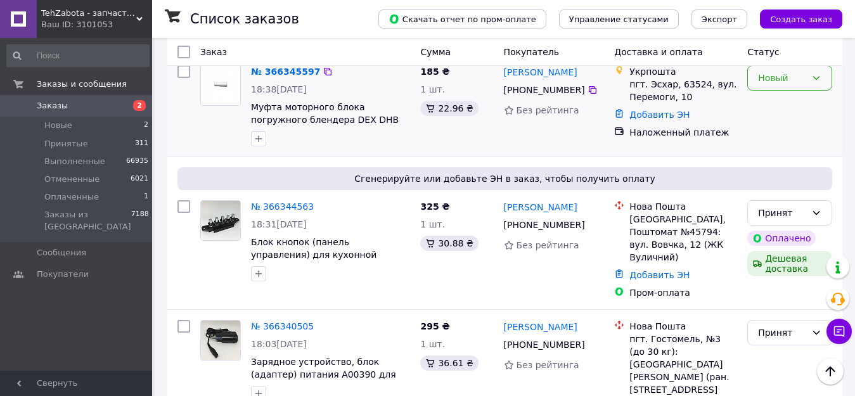
click at [783, 77] on div "Новый" at bounding box center [782, 78] width 48 height 14
click at [779, 101] on li "Принят" at bounding box center [790, 105] width 84 height 23
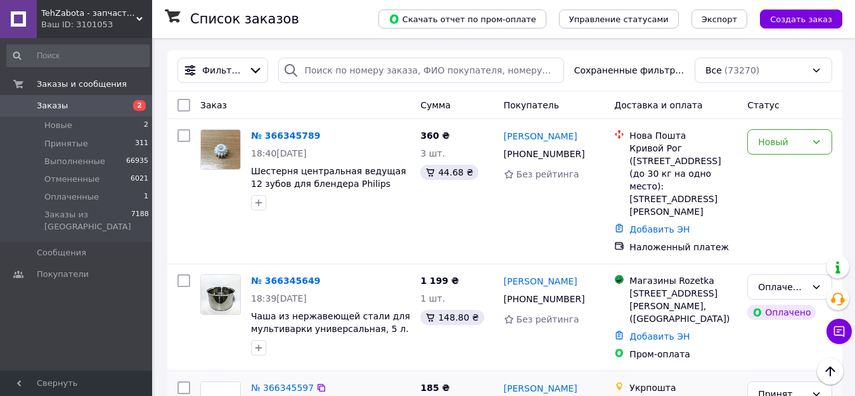
scroll to position [0, 0]
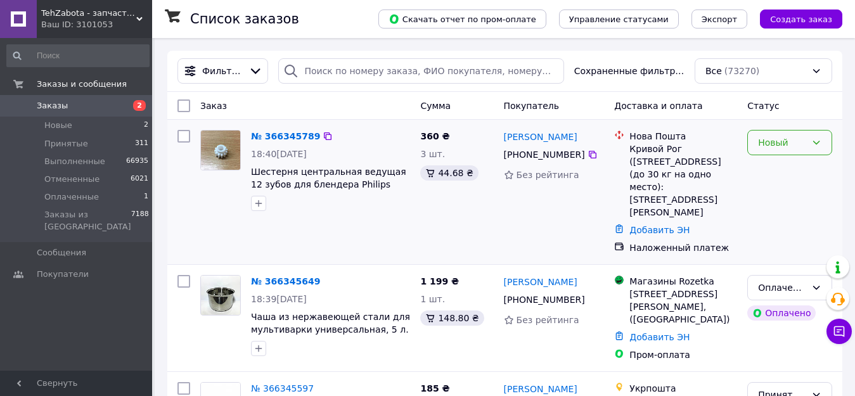
click at [800, 145] on div "Новый" at bounding box center [782, 143] width 48 height 14
click at [796, 167] on li "Принят" at bounding box center [790, 170] width 84 height 23
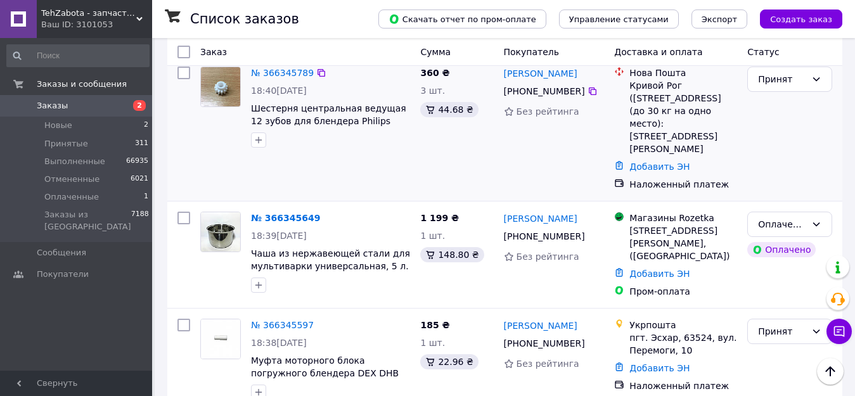
scroll to position [127, 0]
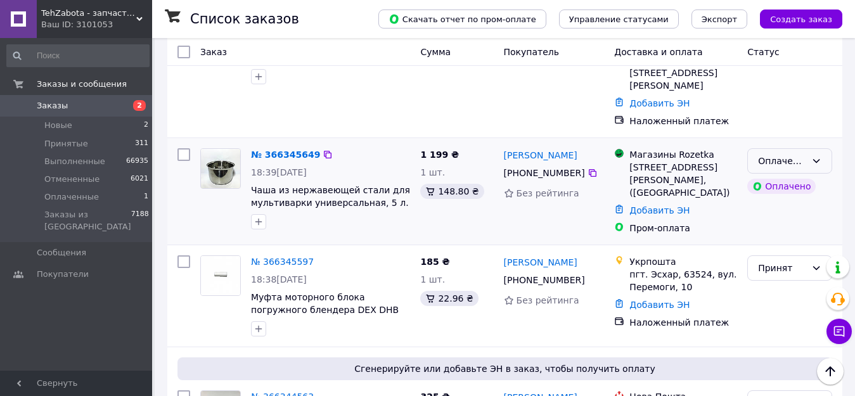
click at [817, 156] on icon at bounding box center [816, 161] width 10 height 10
click at [799, 170] on li "Принят" at bounding box center [790, 176] width 84 height 23
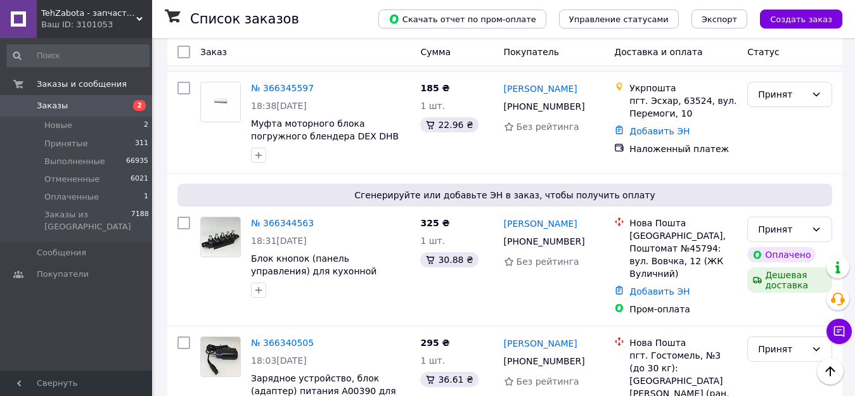
scroll to position [317, 0]
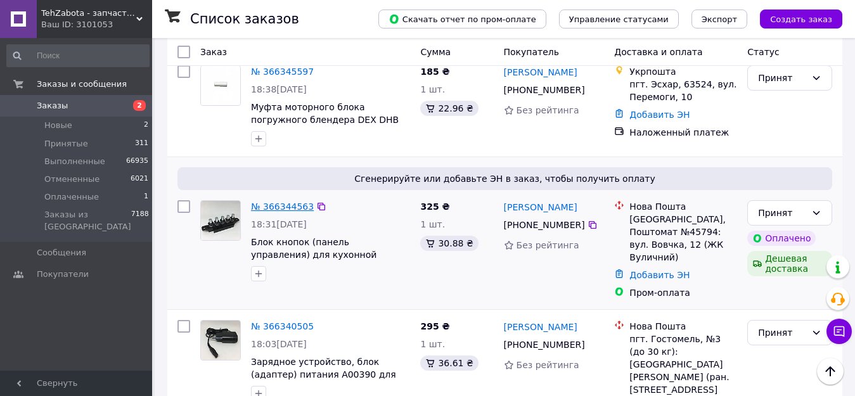
click at [291, 205] on link "№ 366344563" at bounding box center [282, 206] width 63 height 10
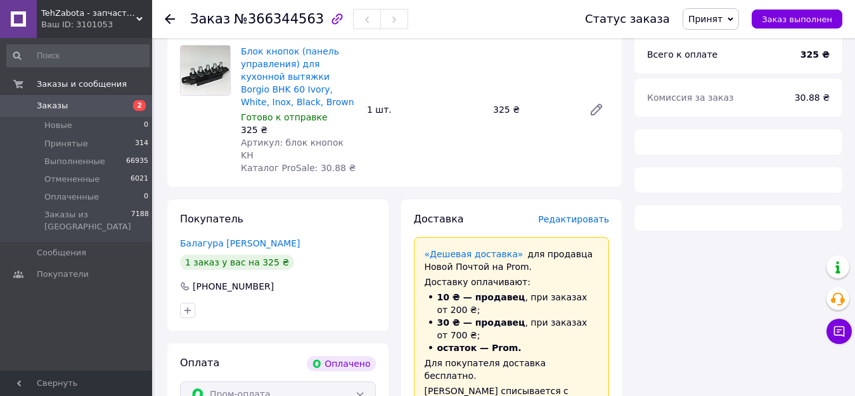
scroll to position [63, 0]
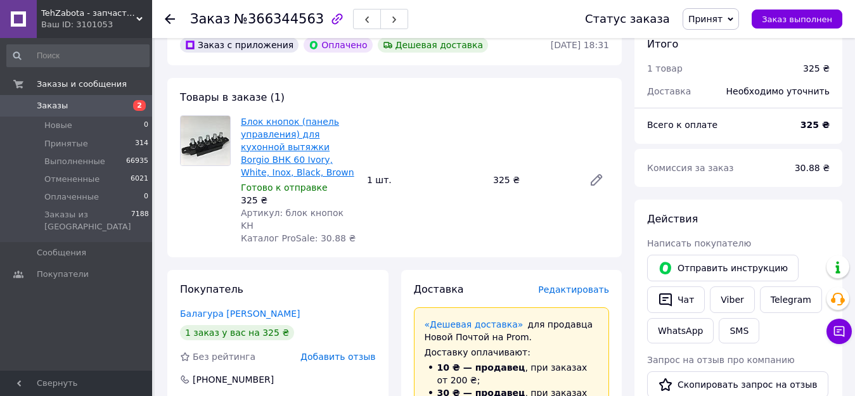
click at [311, 146] on link "Блок кнопок (панель управления) для кухонной вытяжки Borgio BHK 60 Ivory, White…" at bounding box center [297, 147] width 113 height 61
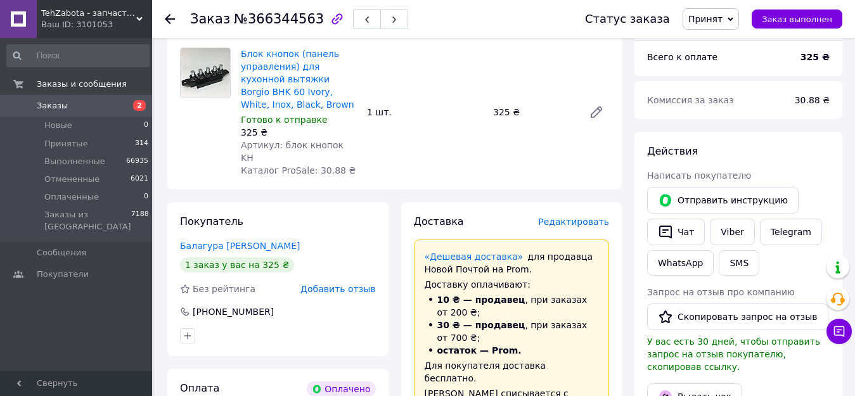
scroll to position [127, 0]
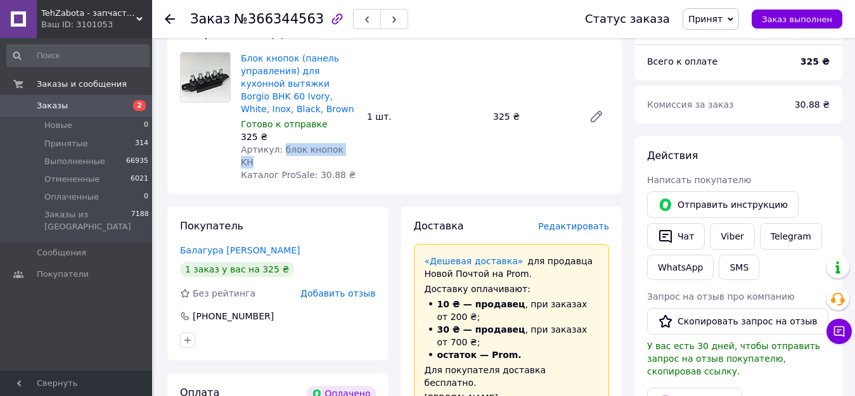
drag, startPoint x: 277, startPoint y: 147, endPoint x: 361, endPoint y: 149, distance: 83.7
click at [361, 149] on div "Блок кнопок (панель управления) для кухонной вытяжки Borgio BHK 60 Ivory, White…" at bounding box center [299, 116] width 126 height 134
copy span "блок кнопок KH"
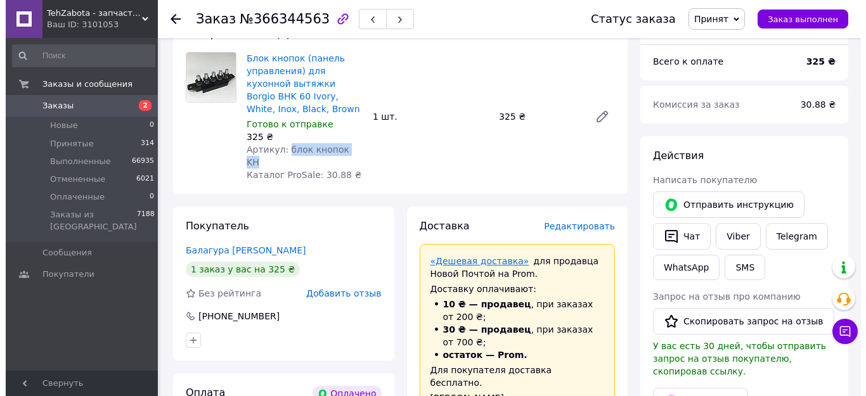
scroll to position [190, 0]
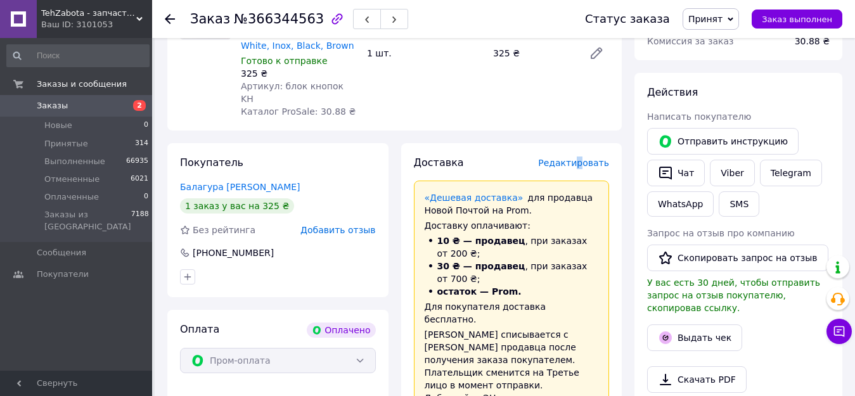
click at [584, 158] on span "Редактировать" at bounding box center [573, 163] width 71 height 10
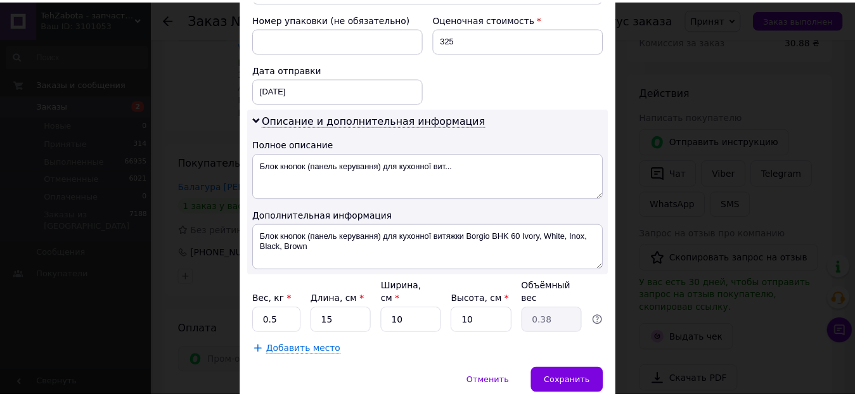
scroll to position [600, 0]
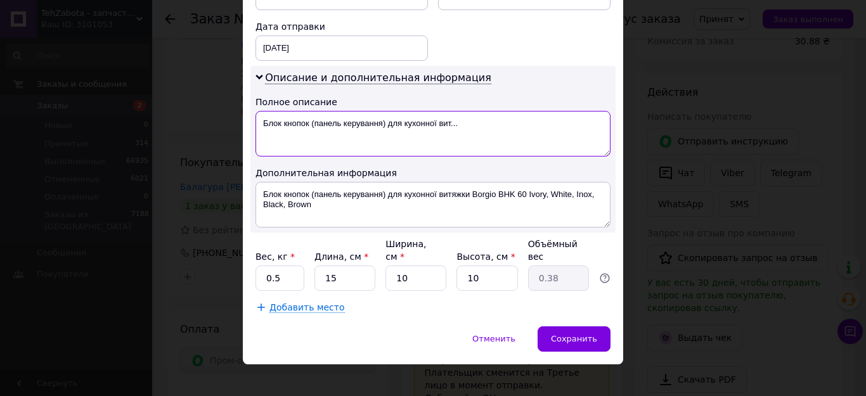
click at [482, 129] on textarea "Блок кнопок (панель керування) для кухонної вит..." at bounding box center [432, 134] width 355 height 46
type textarea "Б"
paste textarea "блок кнопок KH"
type textarea "Р-блок кнопок KH"
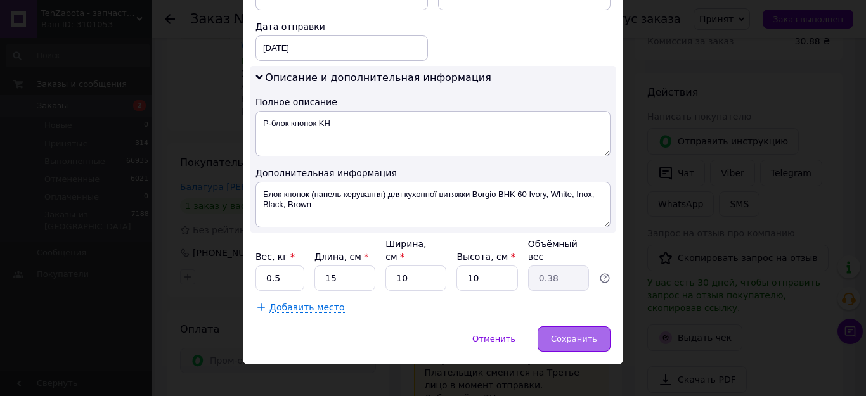
click at [567, 326] on div "Сохранить" at bounding box center [573, 338] width 73 height 25
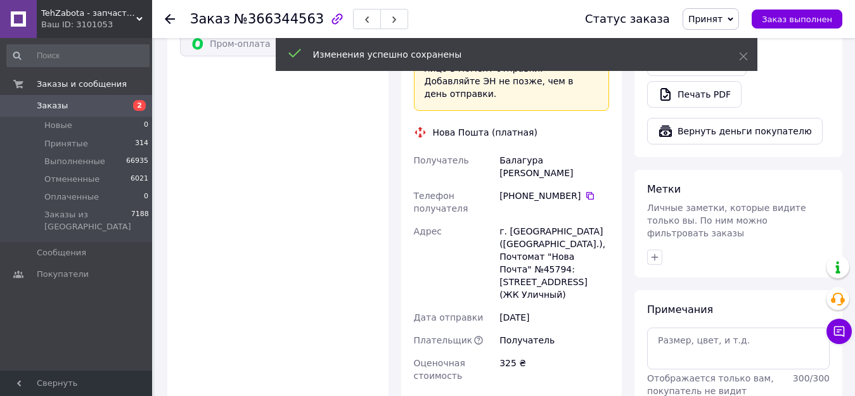
scroll to position [570, 0]
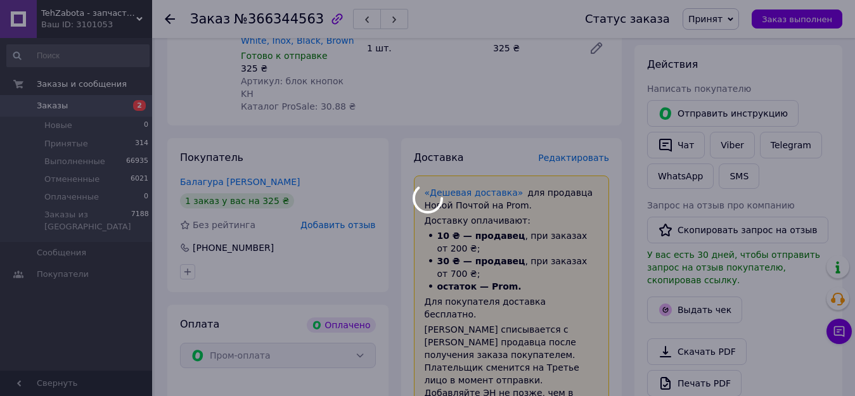
scroll to position [63, 0]
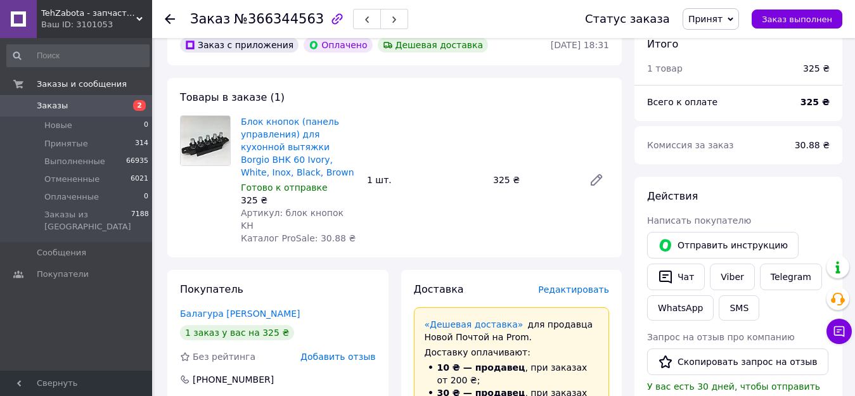
click at [166, 16] on icon at bounding box center [170, 19] width 10 height 10
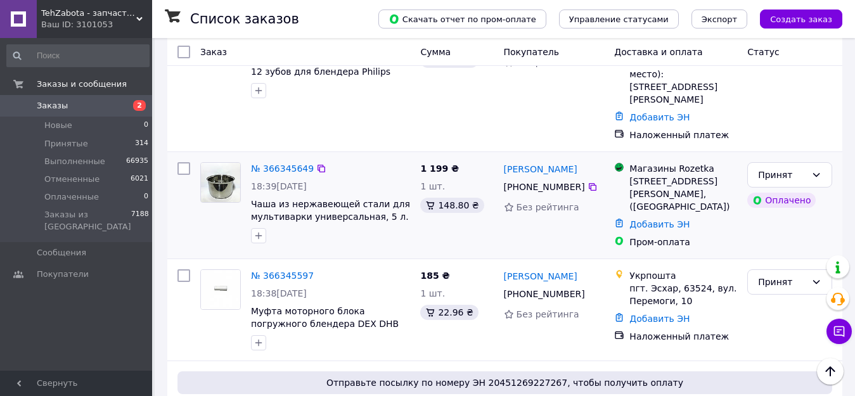
scroll to position [127, 0]
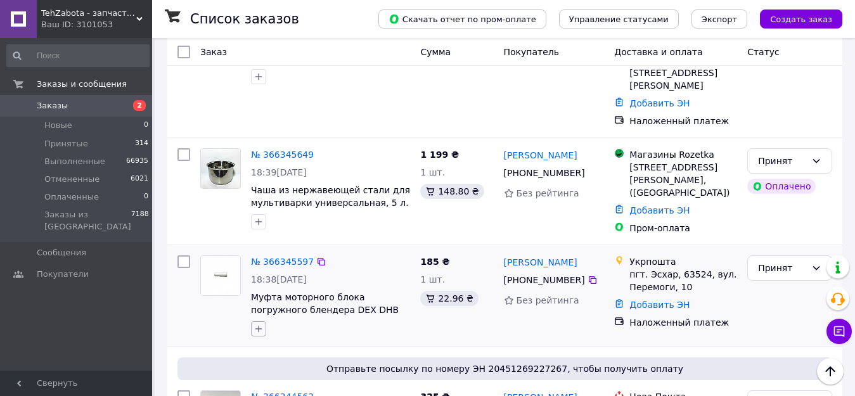
click at [259, 327] on icon "button" at bounding box center [258, 329] width 7 height 7
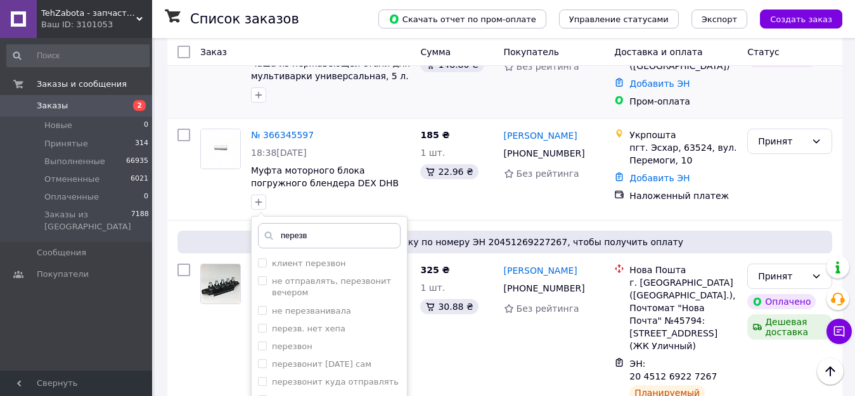
scroll to position [317, 0]
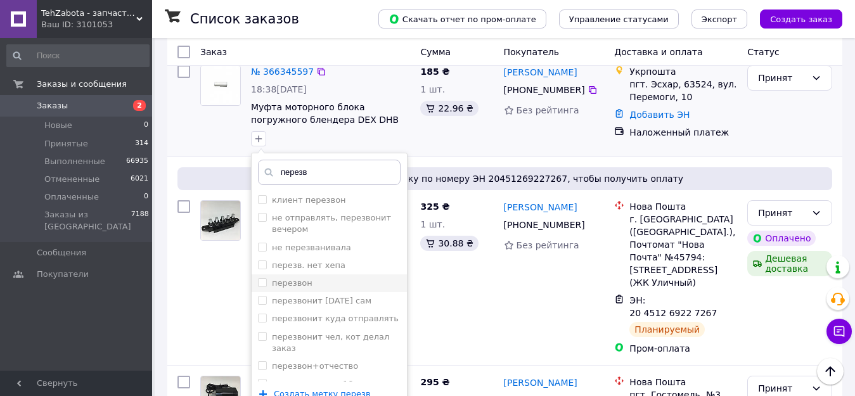
type input "перезв"
click at [314, 284] on div "перезвон" at bounding box center [329, 283] width 143 height 11
checkbox input "true"
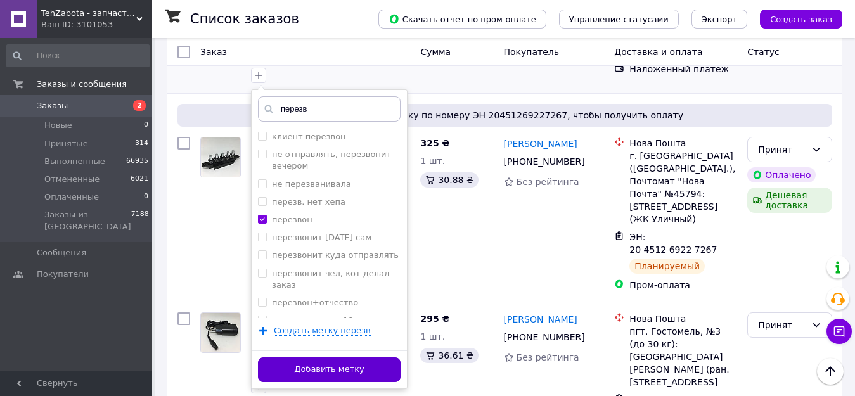
click at [384, 364] on button "Добавить метку" at bounding box center [329, 369] width 143 height 25
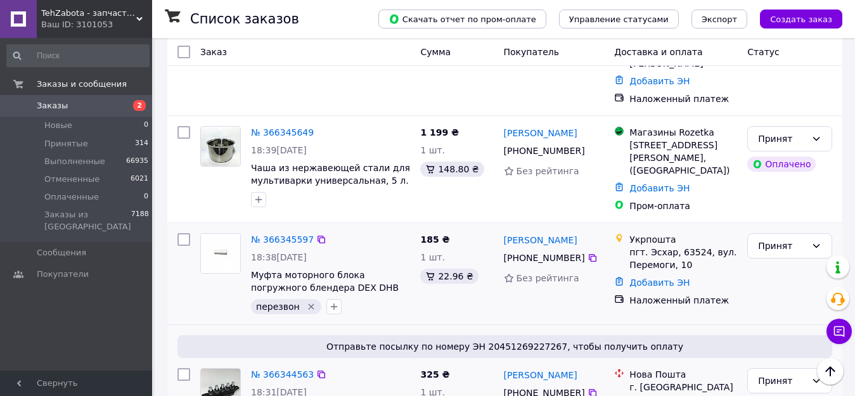
scroll to position [127, 0]
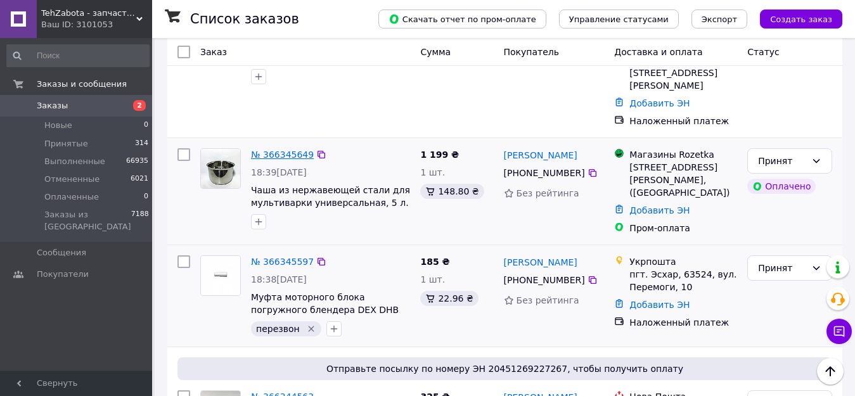
click at [270, 150] on link "№ 366345649" at bounding box center [282, 155] width 63 height 10
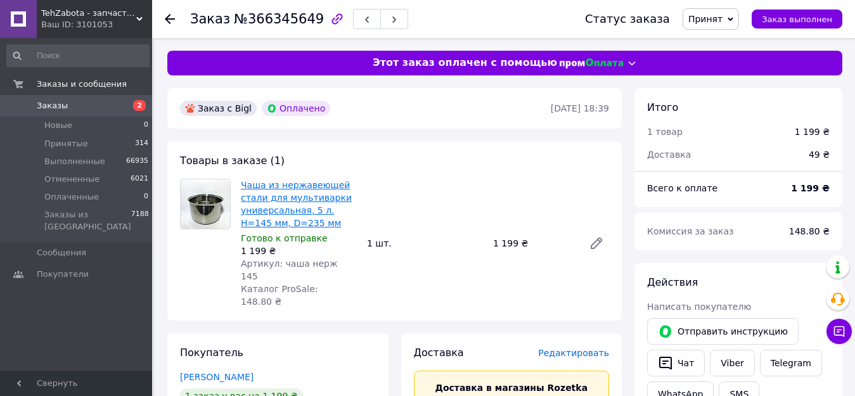
click at [307, 204] on link "Чаша из нержавеющей стали для мультиварки универсальная, 5 л. H=145 мм, D=235 мм" at bounding box center [296, 204] width 111 height 48
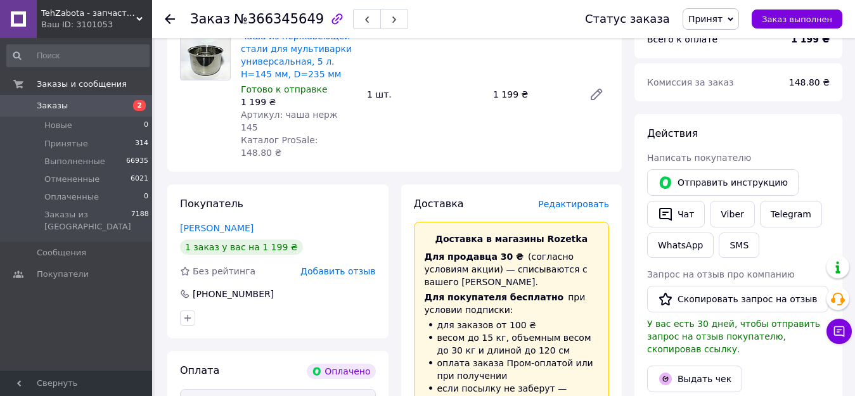
scroll to position [127, 0]
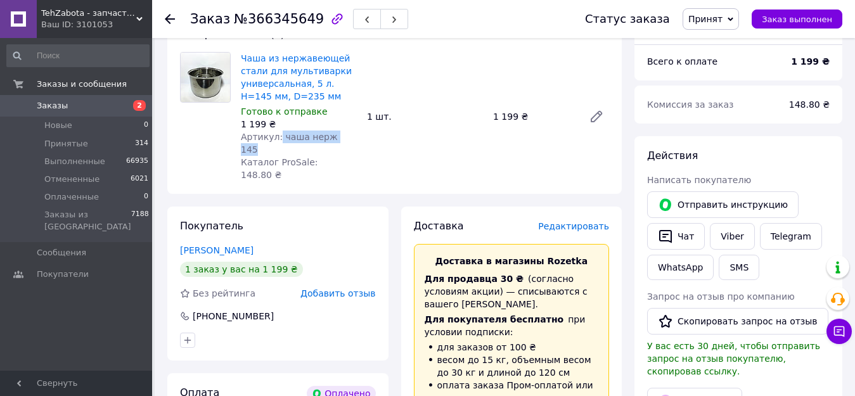
drag, startPoint x: 276, startPoint y: 134, endPoint x: 315, endPoint y: 138, distance: 39.5
click at [352, 134] on div "Артикул: чаша нерж 145" at bounding box center [299, 143] width 116 height 25
copy span "чаша нерж 145"
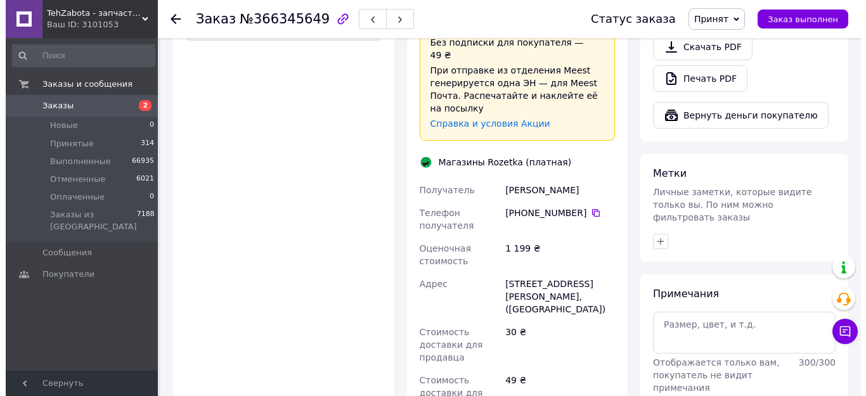
scroll to position [249, 0]
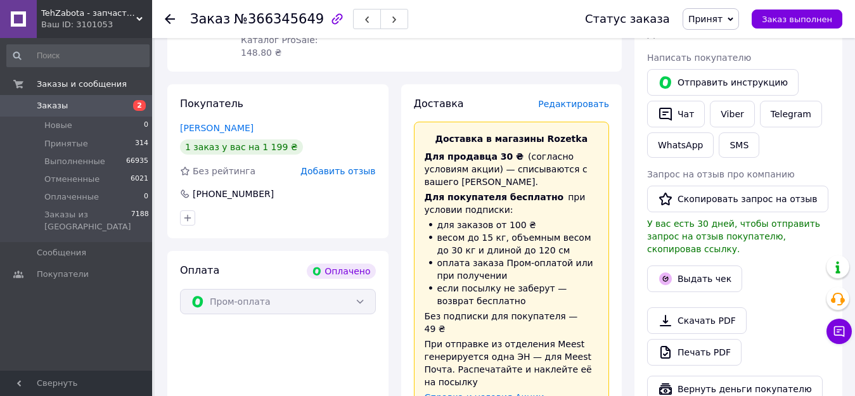
click at [592, 99] on span "Редактировать" at bounding box center [573, 104] width 71 height 10
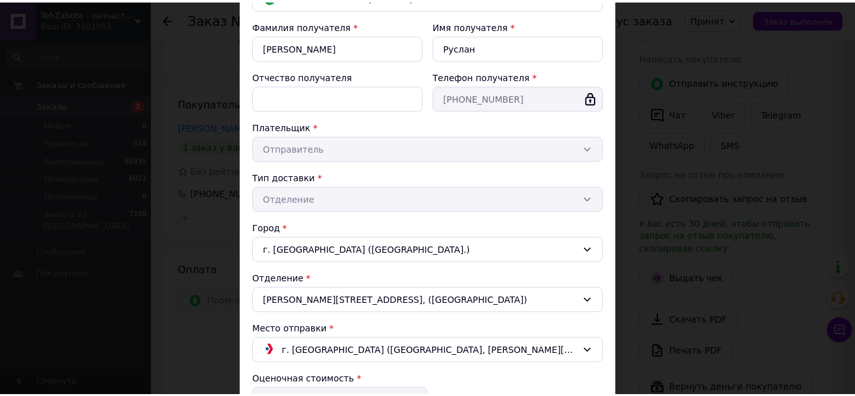
scroll to position [390, 0]
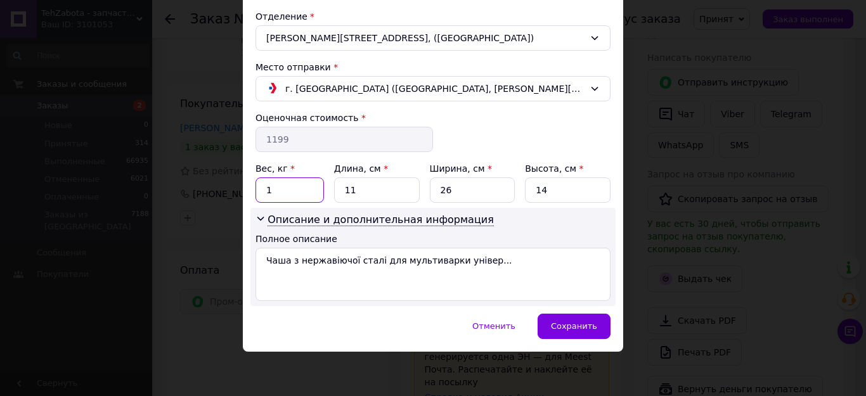
click at [287, 185] on input "1" at bounding box center [289, 189] width 68 height 25
type input "3"
click at [385, 195] on input "11" at bounding box center [377, 189] width 86 height 25
type input "1"
type input "20"
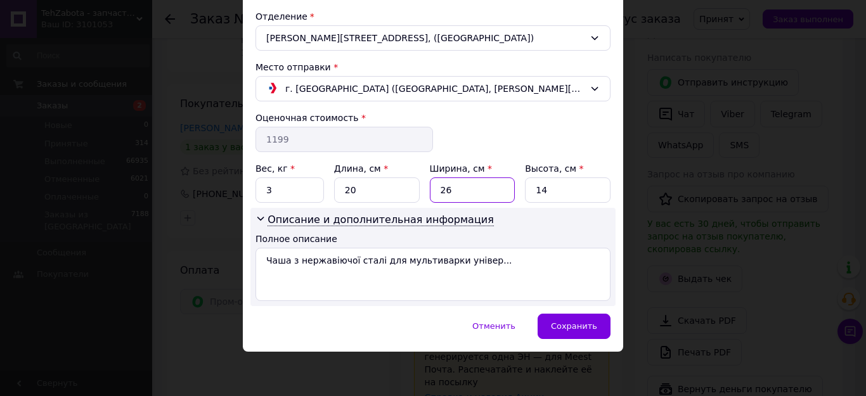
click at [502, 193] on input "26" at bounding box center [473, 189] width 86 height 25
type input "20"
click at [564, 181] on input "14" at bounding box center [568, 189] width 86 height 25
type input "1"
type input "30"
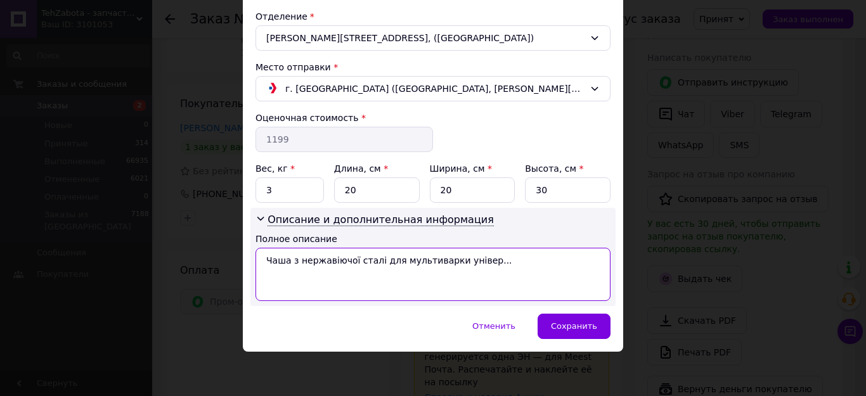
click at [514, 265] on textarea "Чаша з нержавіючої сталі для мультиварки універ..." at bounding box center [432, 274] width 355 height 53
type textarea "Ч"
paste textarea "чаша нерж 145"
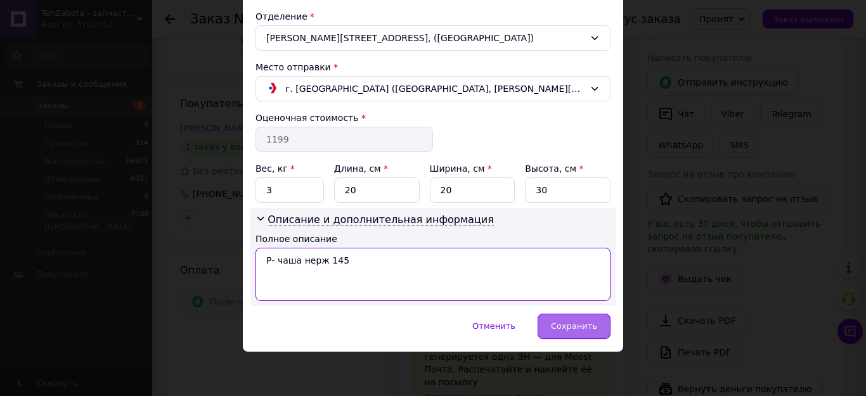
type textarea "Р- чаша нерж 145"
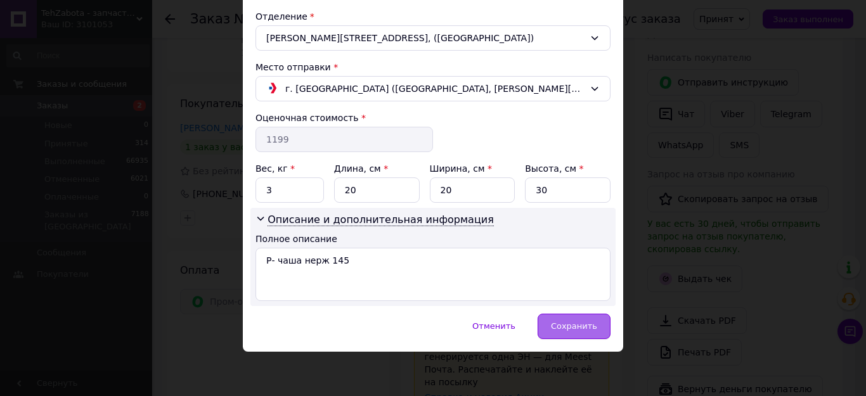
click at [585, 326] on span "Сохранить" at bounding box center [574, 326] width 46 height 10
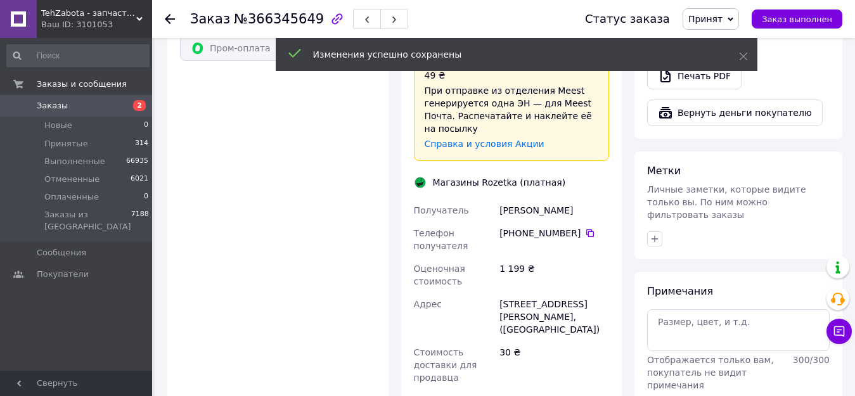
scroll to position [900, 0]
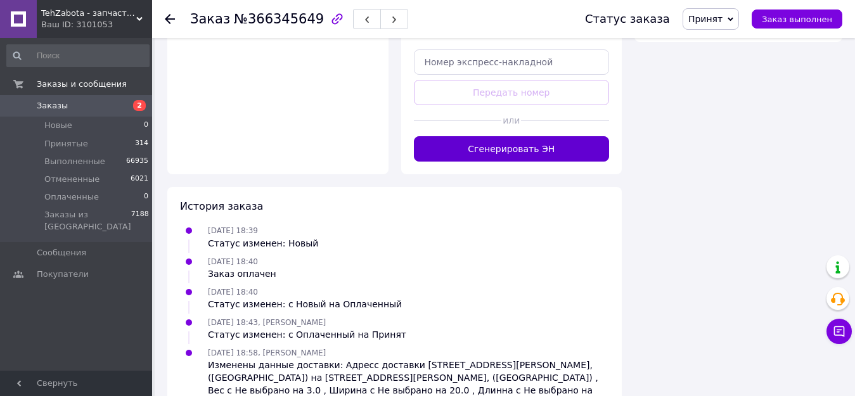
click at [570, 136] on button "Сгенерировать ЭН" at bounding box center [512, 148] width 196 height 25
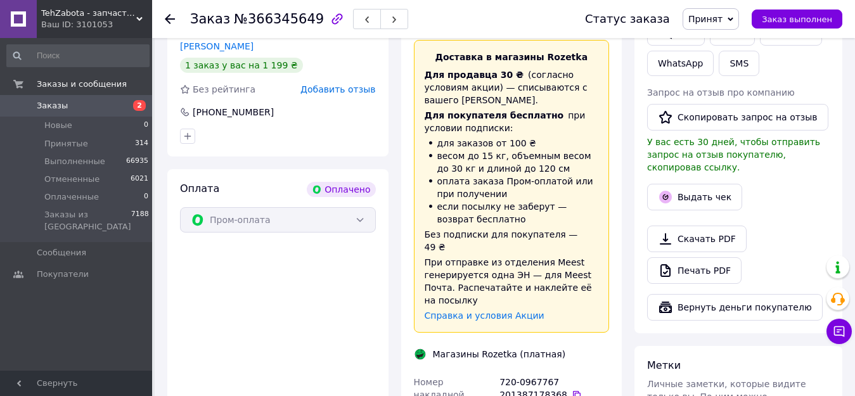
scroll to position [330, 0]
click at [162, 20] on div "Заказ №366345649 Статус заказа Принят Выполнен Отменен Оплаченный Заказ выполнен" at bounding box center [503, 19] width 703 height 38
click at [165, 18] on use at bounding box center [170, 19] width 10 height 10
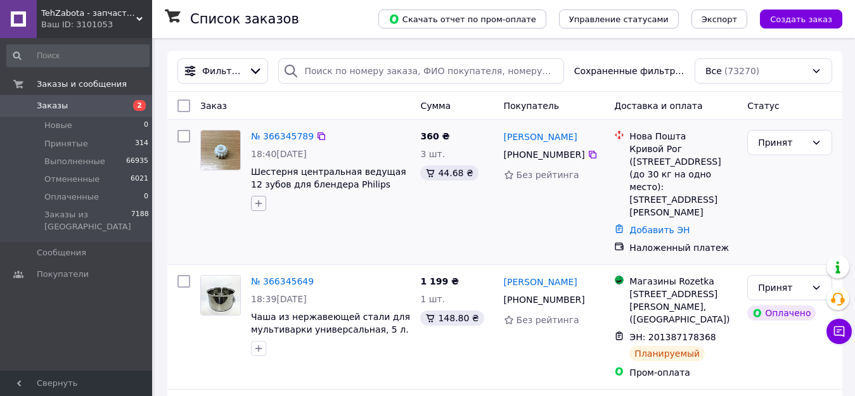
click at [257, 204] on icon "button" at bounding box center [258, 203] width 7 height 7
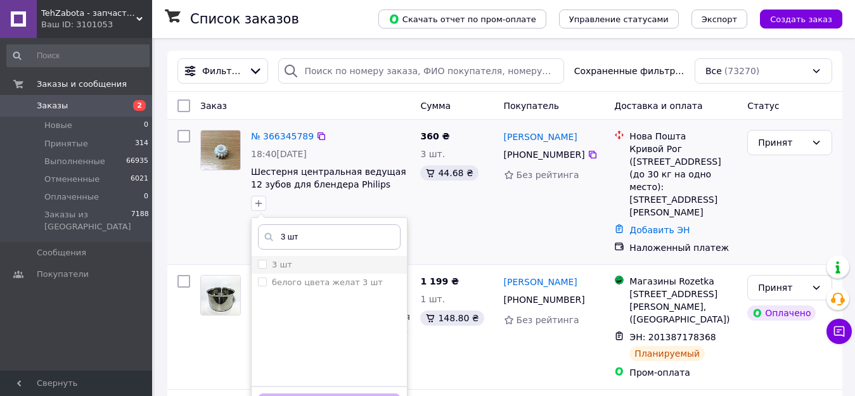
type input "3 шт"
click at [310, 265] on div "3 шт" at bounding box center [329, 264] width 143 height 11
checkbox input "true"
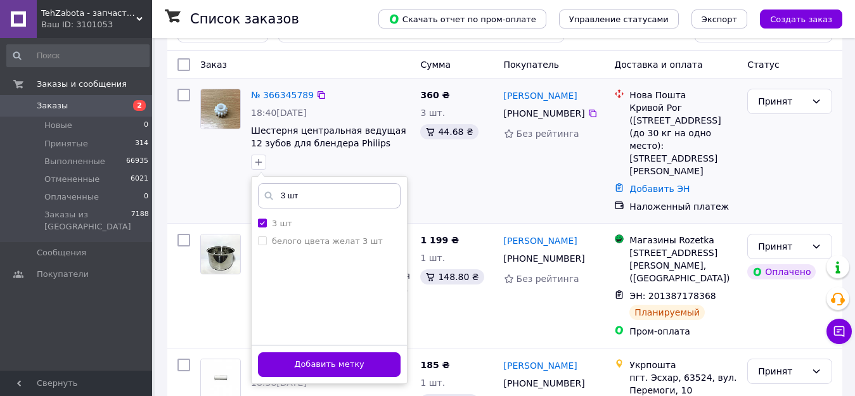
scroll to position [63, 0]
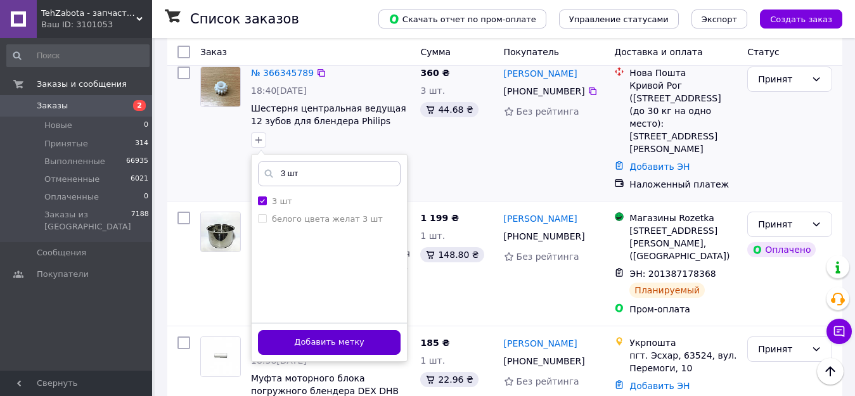
click at [387, 338] on button "Добавить метку" at bounding box center [329, 342] width 143 height 25
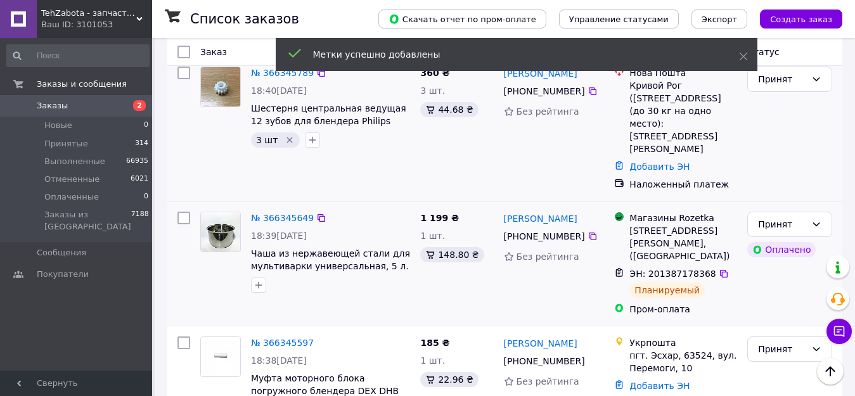
scroll to position [0, 0]
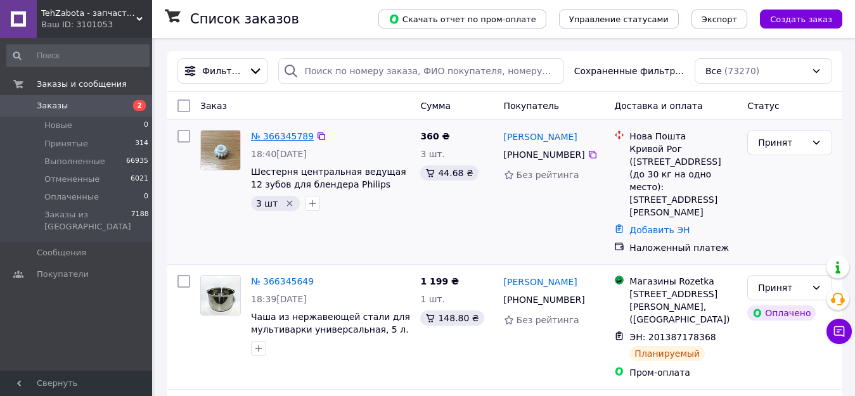
click at [282, 140] on link "№ 366345789" at bounding box center [282, 136] width 63 height 10
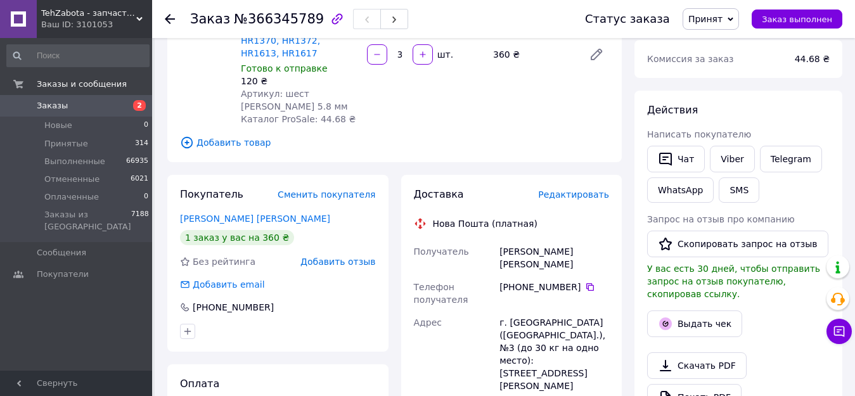
scroll to position [127, 0]
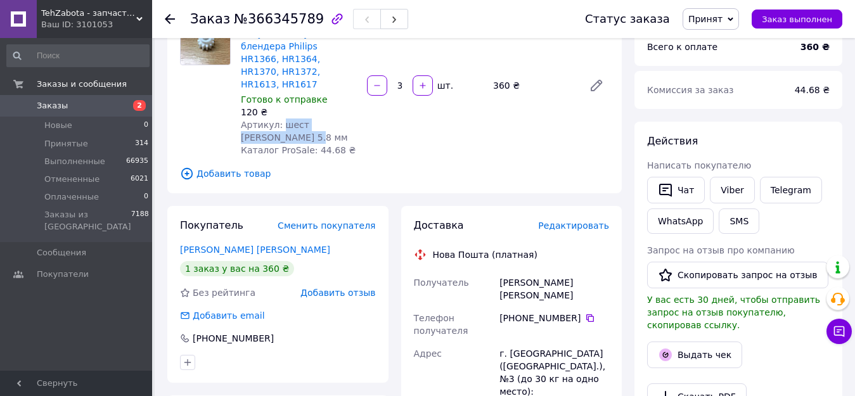
drag, startPoint x: 276, startPoint y: 110, endPoint x: 301, endPoint y: 127, distance: 30.1
click at [301, 127] on div "Артикул: шест бленд фил 5.8 мм" at bounding box center [299, 130] width 116 height 25
copy span "шест бленд фил 5.8 мм"
click at [572, 220] on span "Редактировать" at bounding box center [573, 225] width 71 height 10
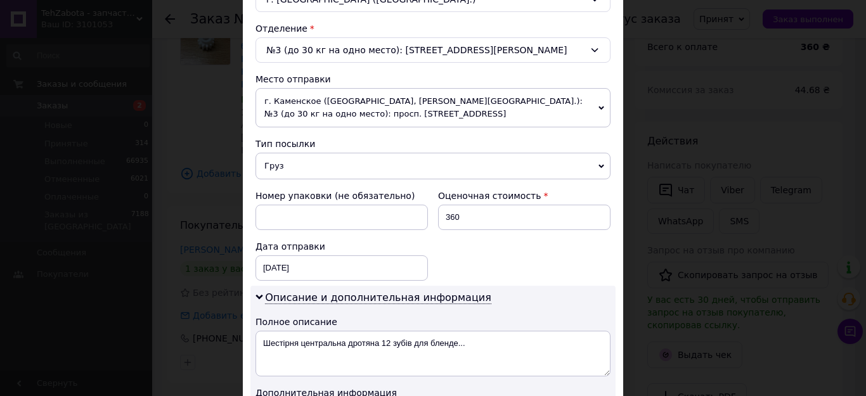
scroll to position [570, 0]
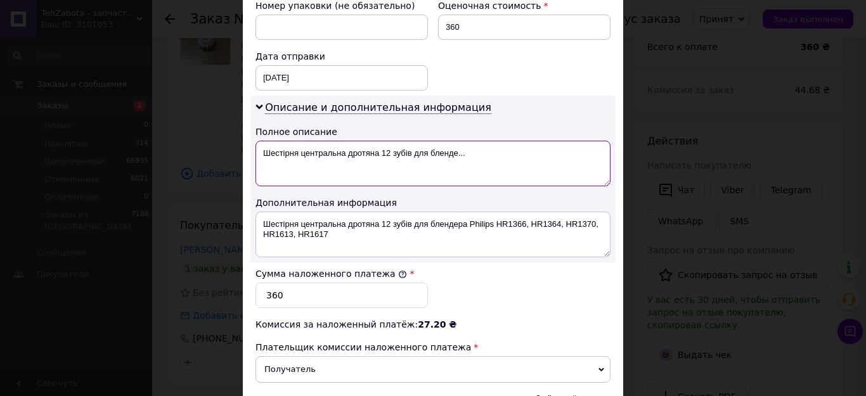
click at [477, 160] on textarea "Шестірня центральна дротяна 12 зубів для бленде..." at bounding box center [432, 164] width 355 height 46
type textarea "Ш"
paste textarea "шест бленд фил 5.8 мм"
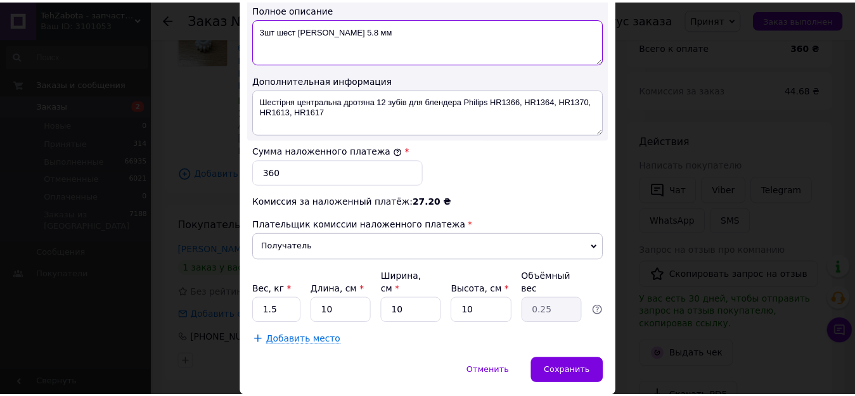
scroll to position [697, 0]
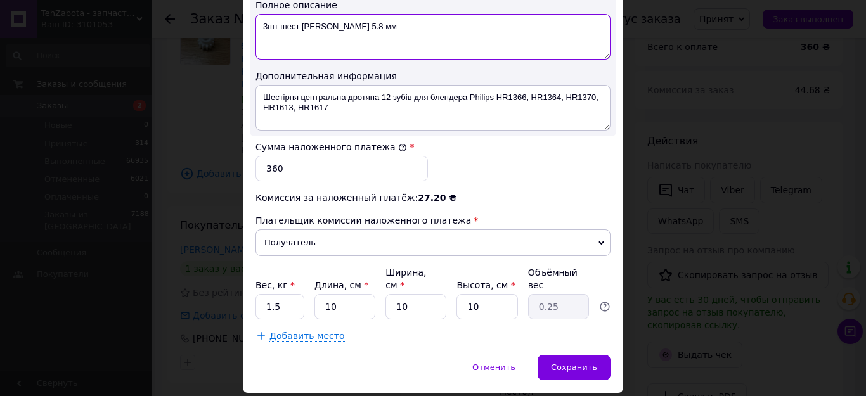
type textarea "3шт шест бленд фил 5.8 мм"
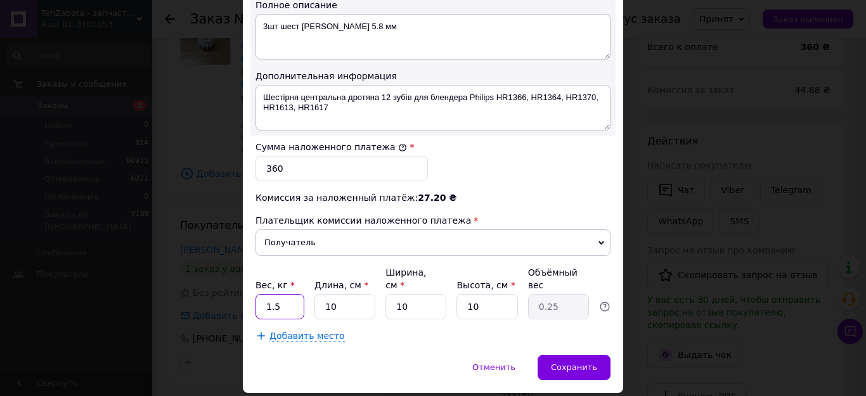
click at [283, 294] on input "1.5" at bounding box center [279, 306] width 49 height 25
type input "1"
type input "0.3"
click at [597, 358] on div "Сохранить" at bounding box center [573, 367] width 73 height 25
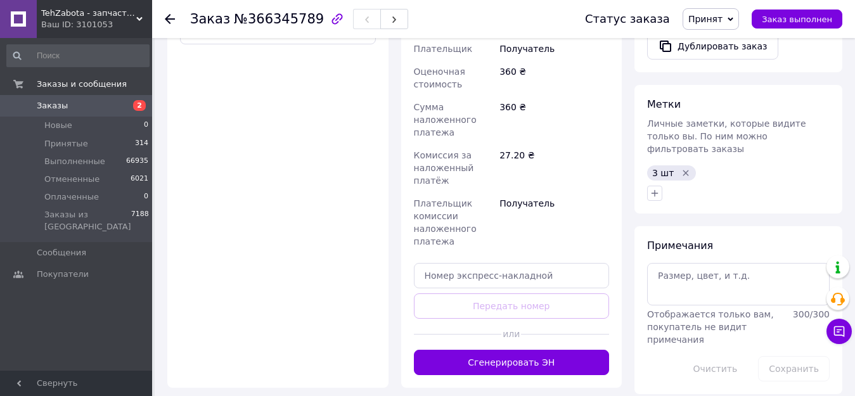
scroll to position [570, 0]
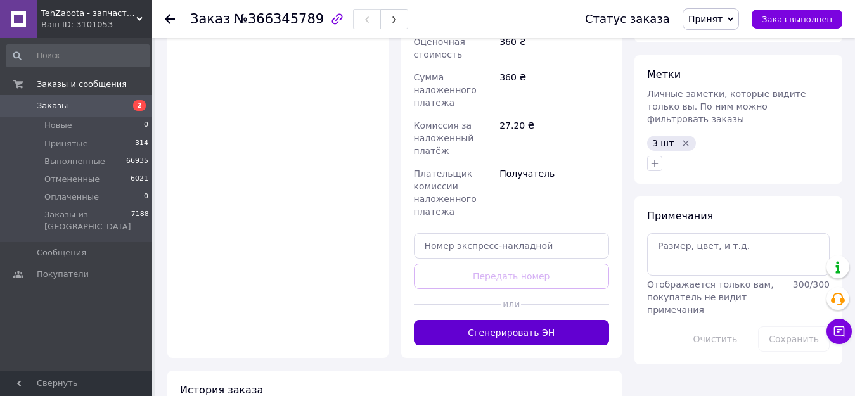
click at [521, 320] on button "Сгенерировать ЭН" at bounding box center [512, 332] width 196 height 25
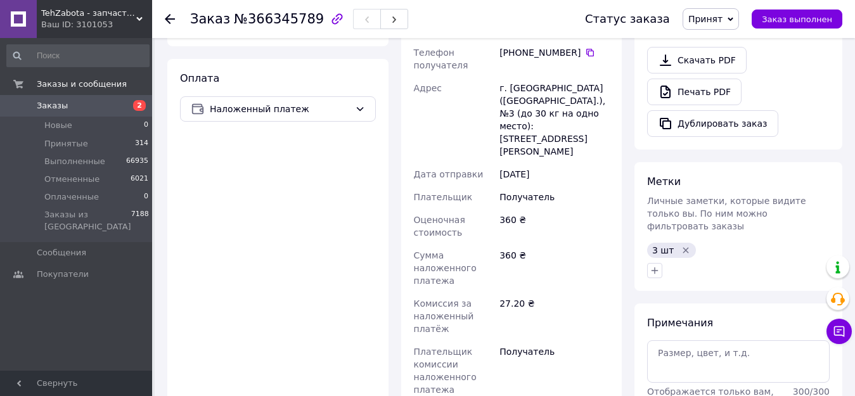
scroll to position [210, 0]
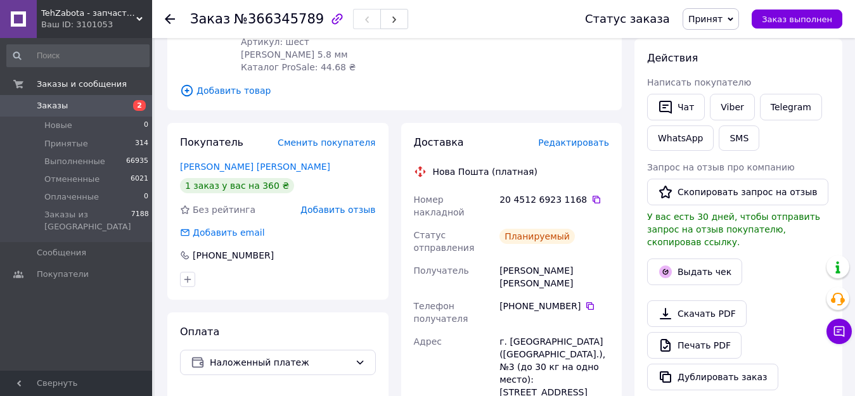
click at [170, 17] on icon at bounding box center [170, 19] width 10 height 10
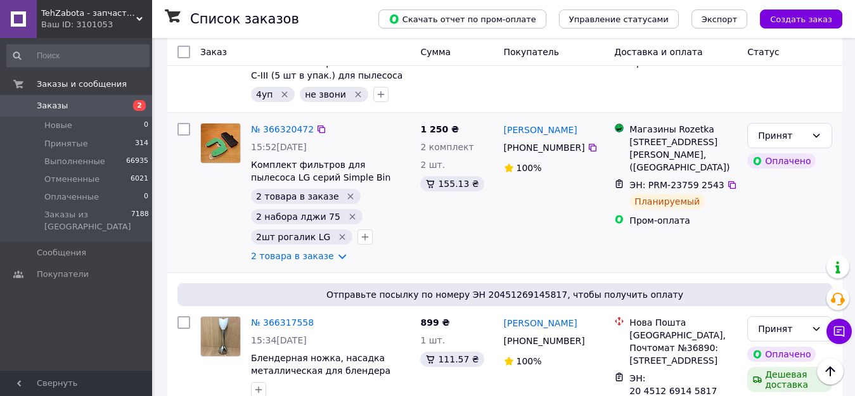
scroll to position [785, 0]
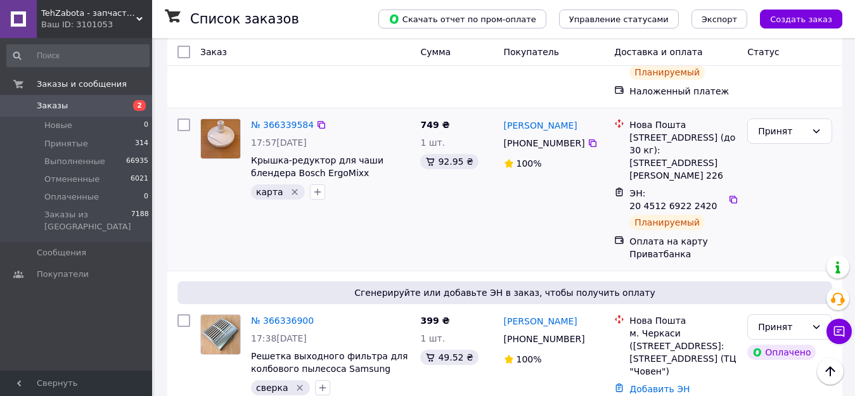
drag, startPoint x: 315, startPoint y: 101, endPoint x: 329, endPoint y: 103, distance: 14.1
click at [316, 187] on icon "button" at bounding box center [317, 192] width 10 height 10
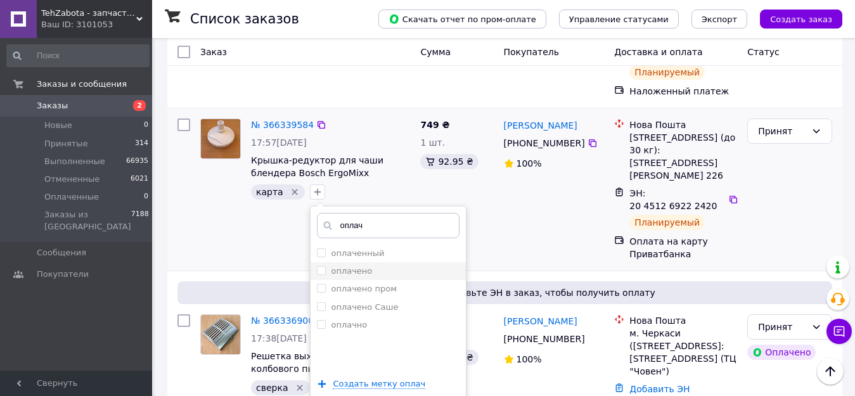
type input "оплач"
click at [336, 266] on label "оплачено" at bounding box center [351, 271] width 41 height 10
checkbox input "true"
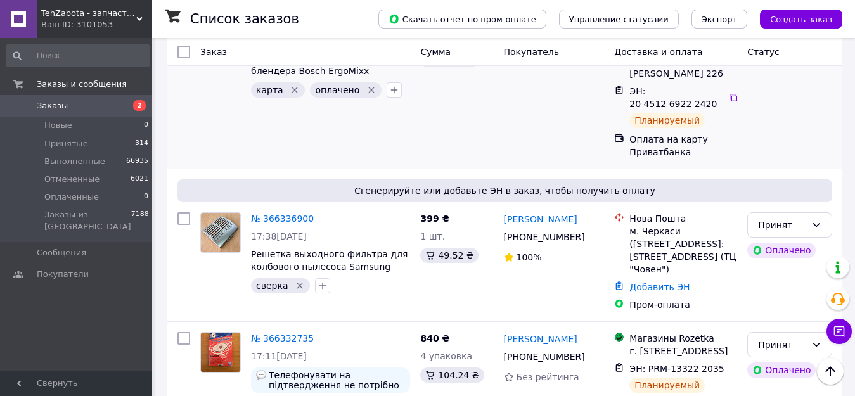
scroll to position [0, 0]
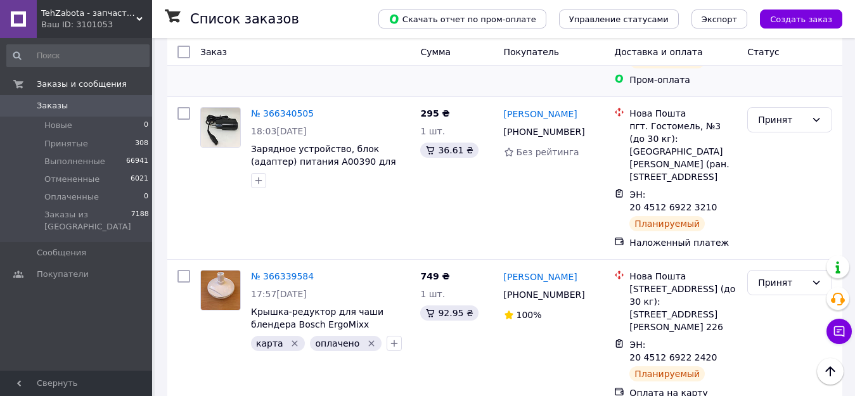
scroll to position [317, 0]
